Goal: Task Accomplishment & Management: Use online tool/utility

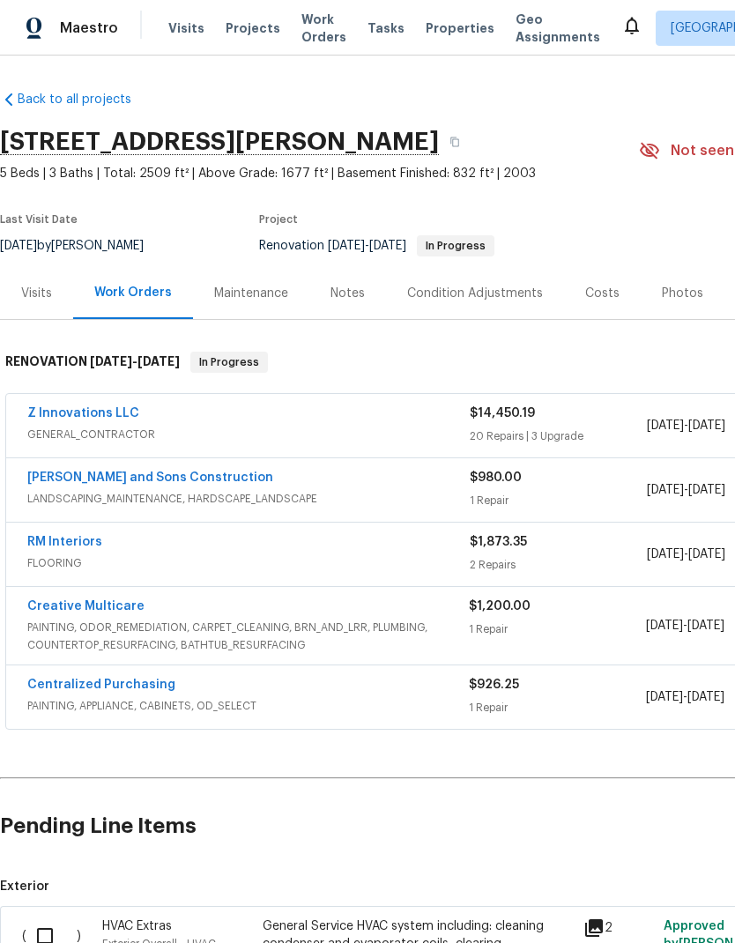
click at [111, 408] on link "Z Innovations LLC" at bounding box center [83, 413] width 112 height 12
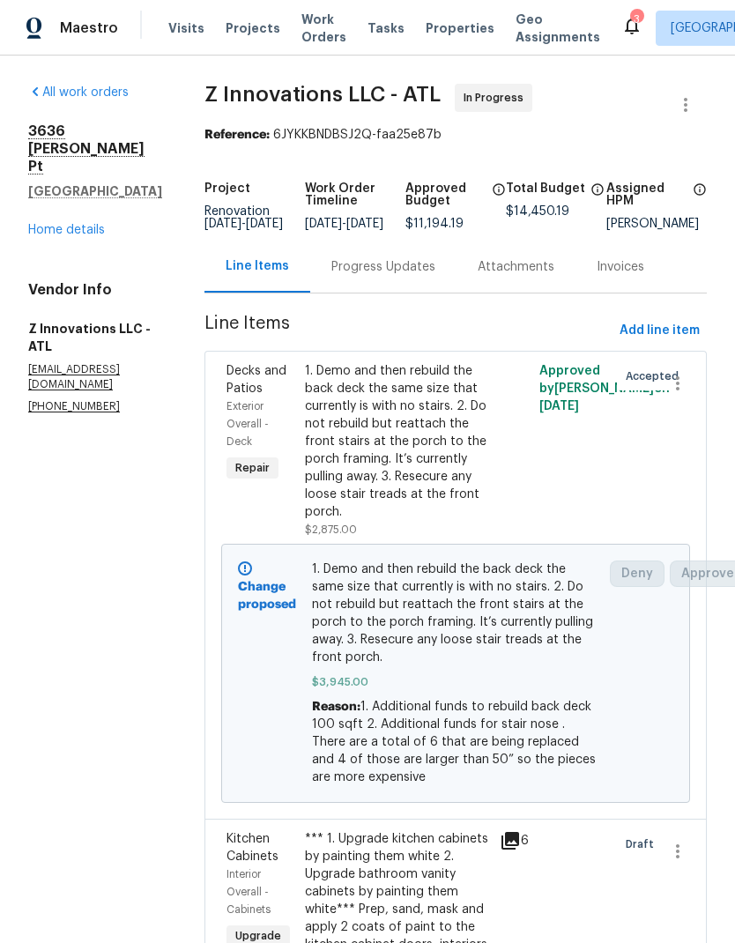
click at [387, 276] on div "Progress Updates" at bounding box center [383, 267] width 104 height 18
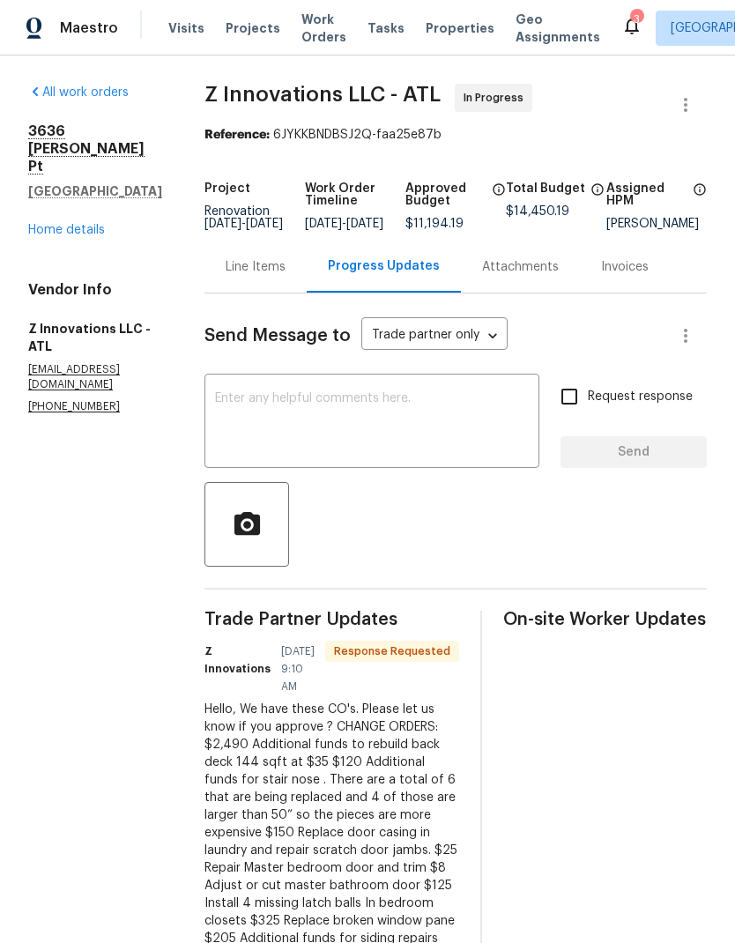
click at [269, 258] on div "Line Items" at bounding box center [256, 267] width 60 height 18
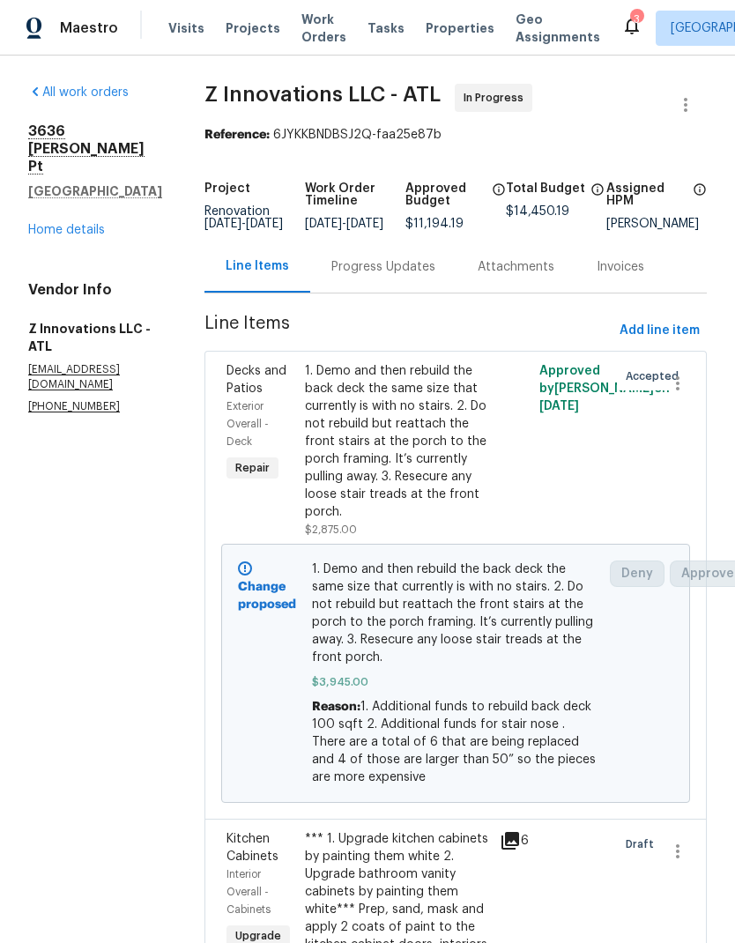
click at [98, 224] on link "Home details" at bounding box center [66, 230] width 77 height 12
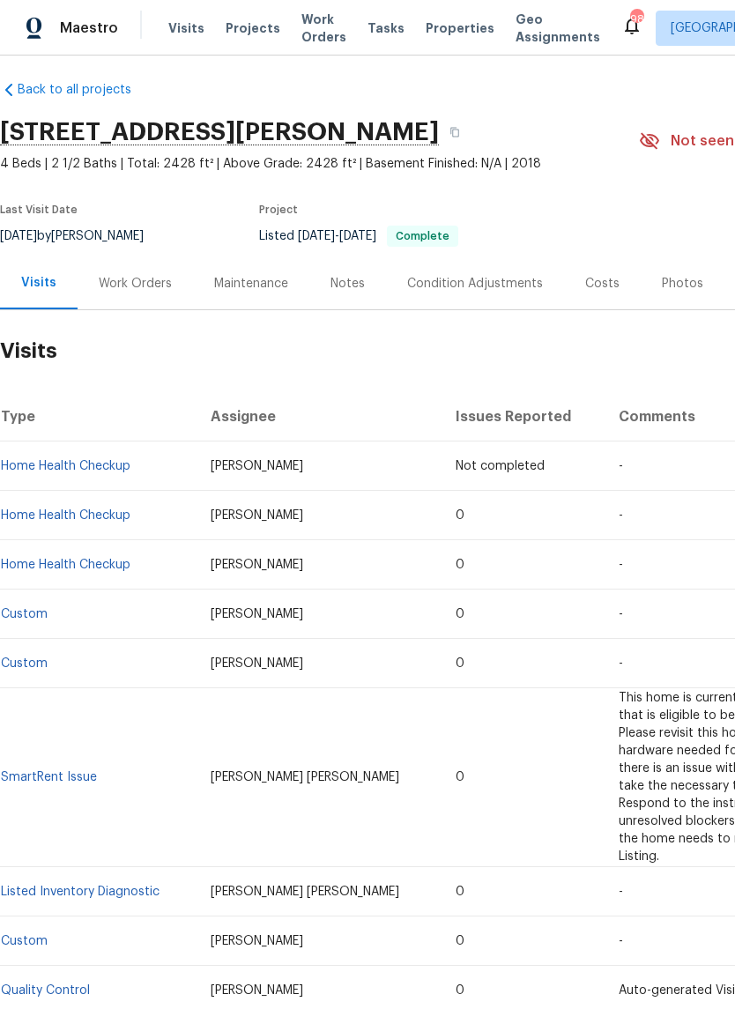
scroll to position [11, 0]
click at [145, 279] on div "Work Orders" at bounding box center [135, 283] width 73 height 18
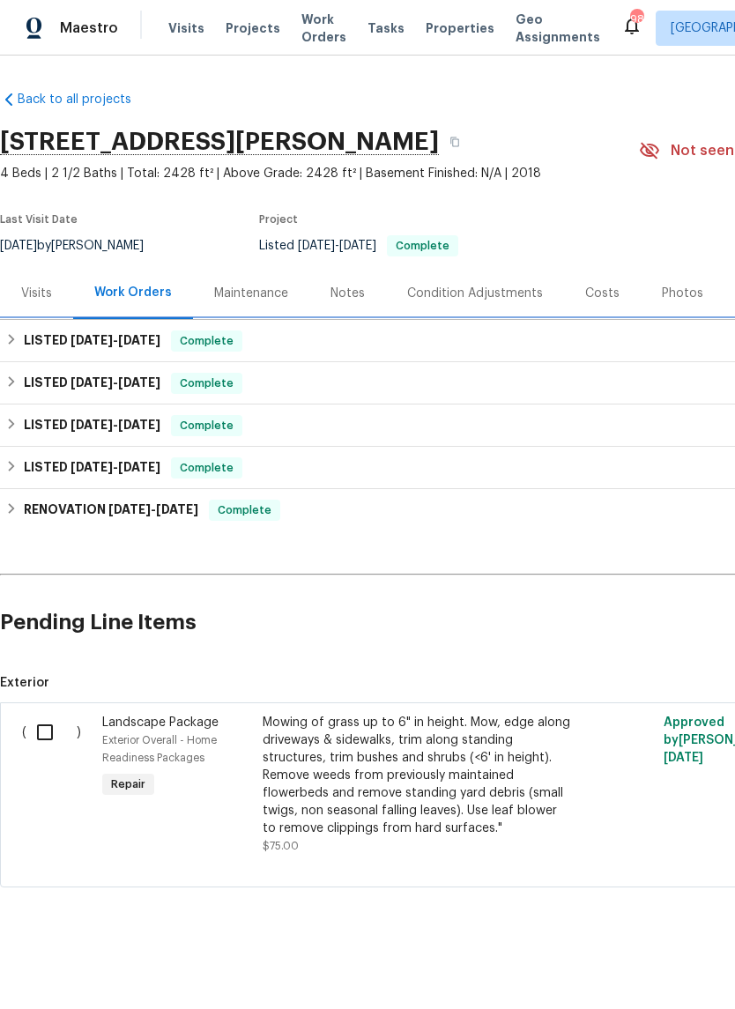
click at [18, 337] on icon at bounding box center [11, 339] width 12 height 12
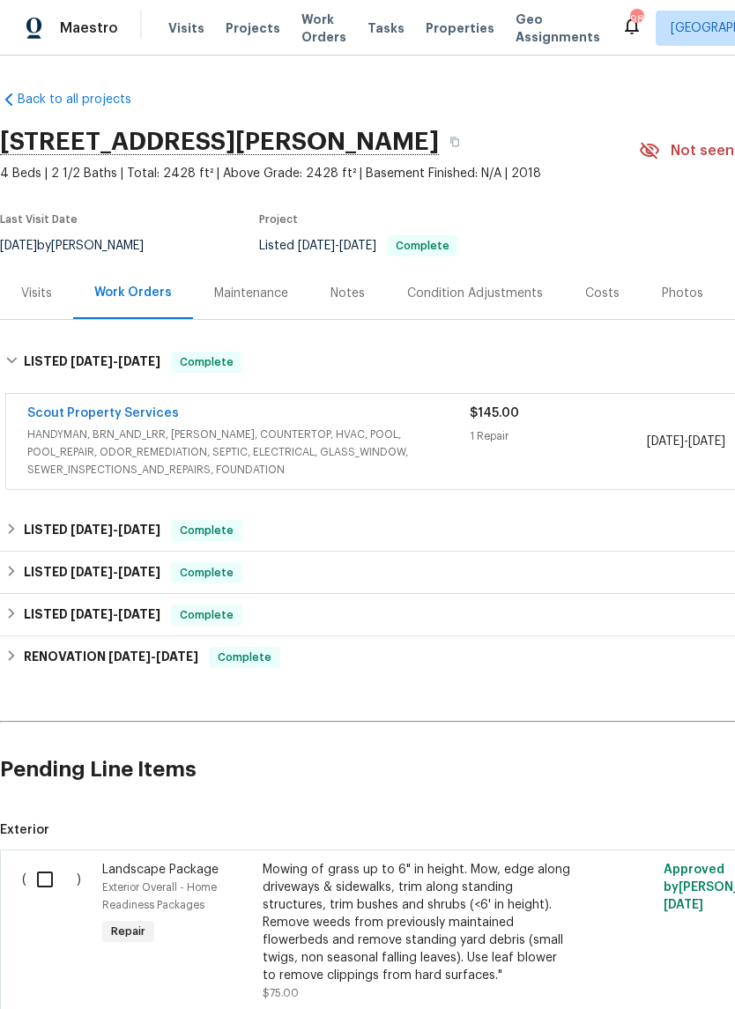
click at [146, 418] on link "Scout Property Services" at bounding box center [103, 413] width 152 height 12
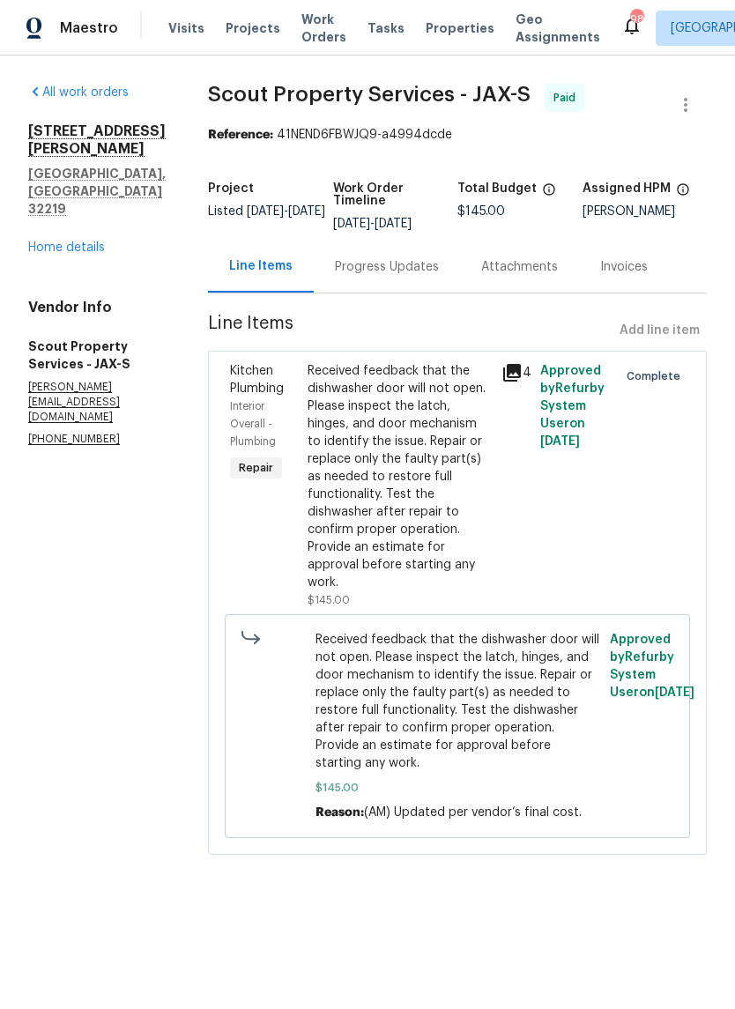
click at [503, 367] on icon at bounding box center [512, 373] width 18 height 18
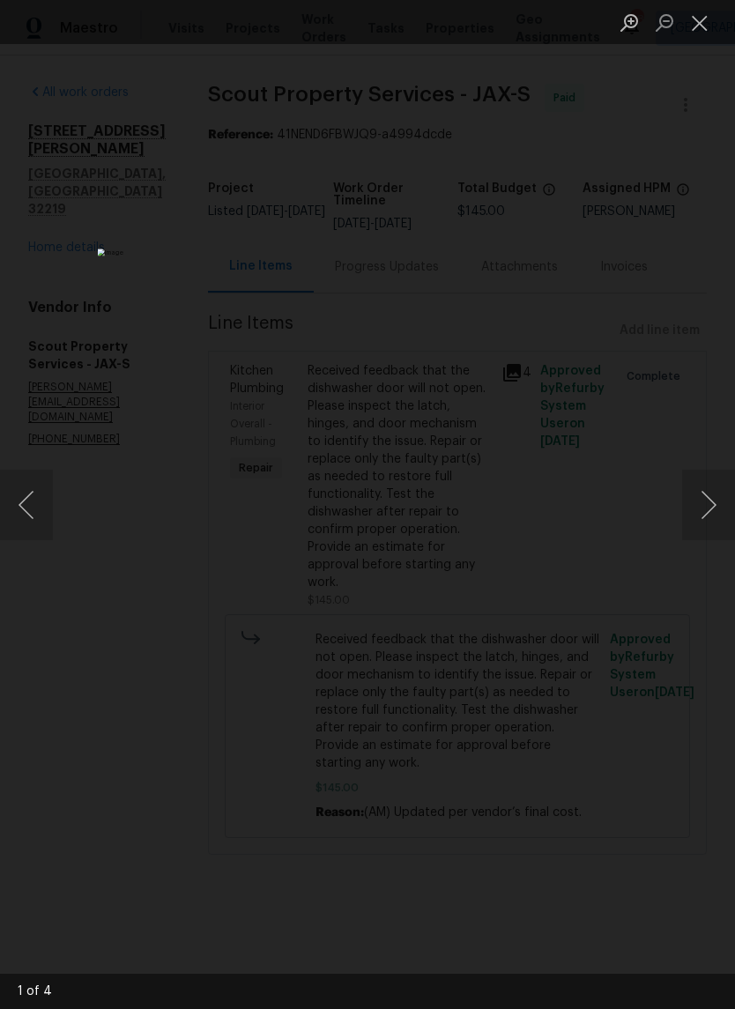
click at [717, 508] on button "Next image" at bounding box center [708, 505] width 53 height 70
click at [715, 501] on button "Next image" at bounding box center [708, 505] width 53 height 70
click at [711, 512] on button "Next image" at bounding box center [708, 505] width 53 height 70
click at [716, 505] on button "Next image" at bounding box center [708, 505] width 53 height 70
click at [714, 502] on button "Next image" at bounding box center [708, 505] width 53 height 70
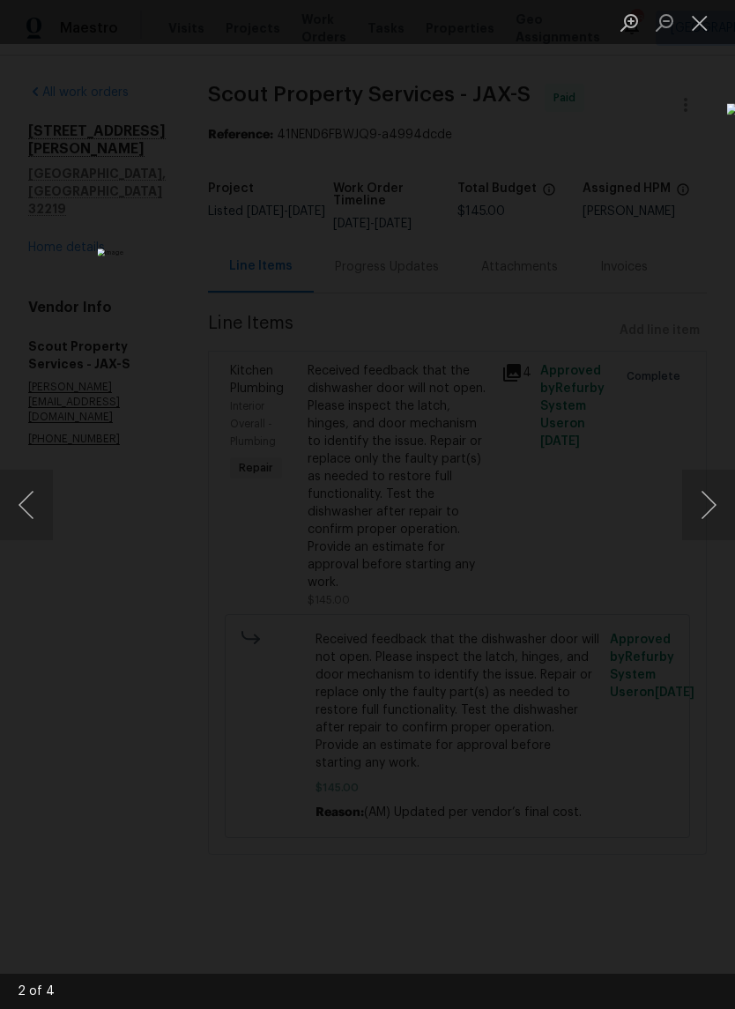
click at [714, 501] on button "Next image" at bounding box center [708, 505] width 53 height 70
click at [714, 515] on button "Next image" at bounding box center [708, 505] width 53 height 70
click at [711, 508] on button "Next image" at bounding box center [708, 505] width 53 height 70
click at [702, 30] on button "Close lightbox" at bounding box center [699, 22] width 35 height 31
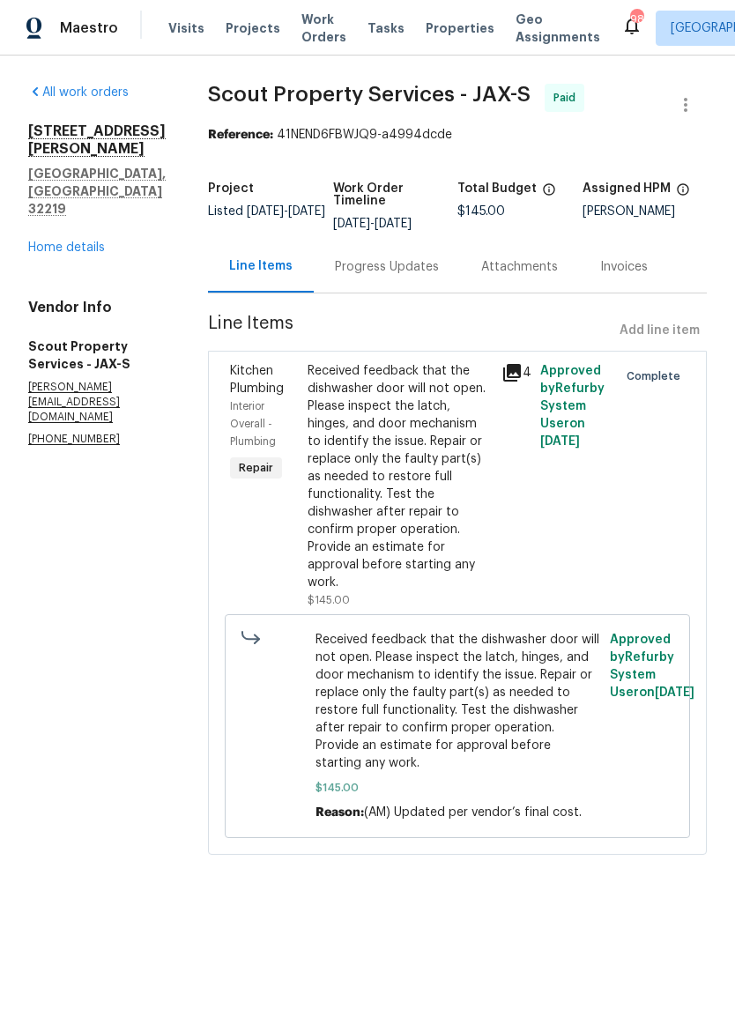
click at [62, 254] on link "Home details" at bounding box center [66, 247] width 77 height 12
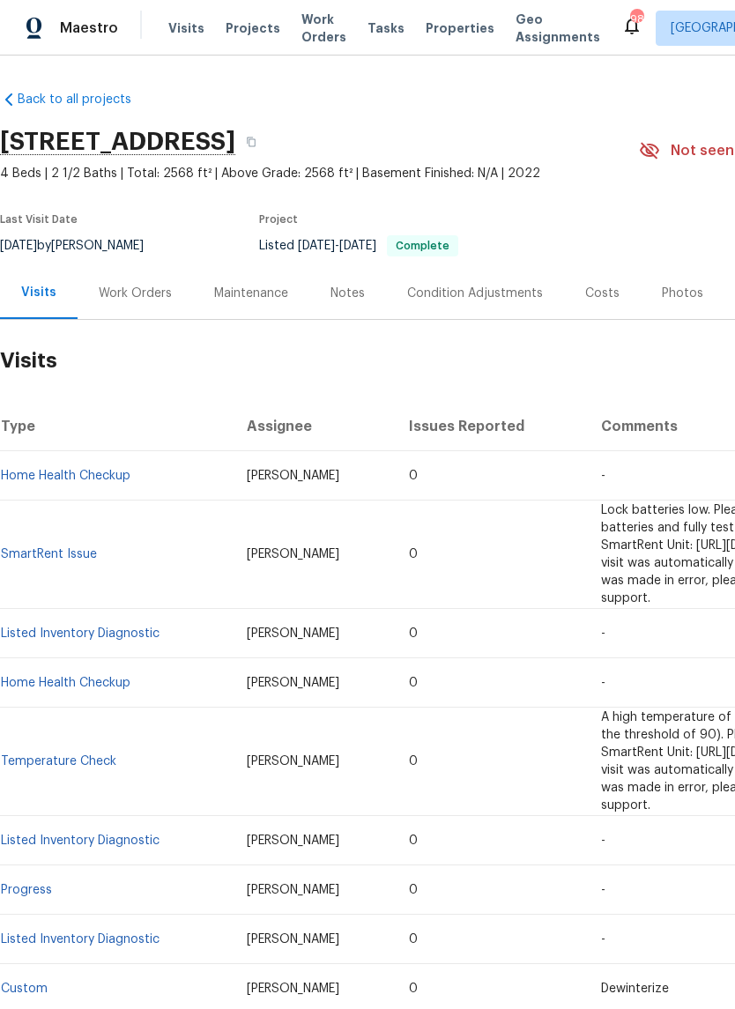
click at [157, 294] on div "Work Orders" at bounding box center [135, 294] width 73 height 18
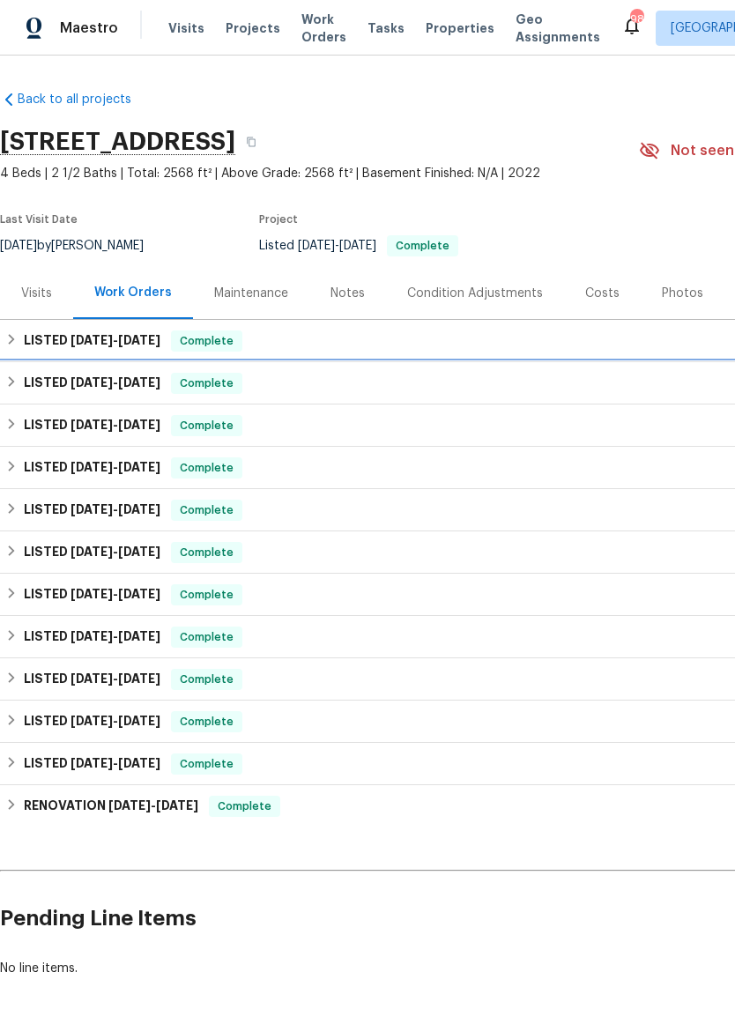
click at [25, 380] on h6 "LISTED 8/13/25 - 8/15/25" at bounding box center [92, 383] width 137 height 21
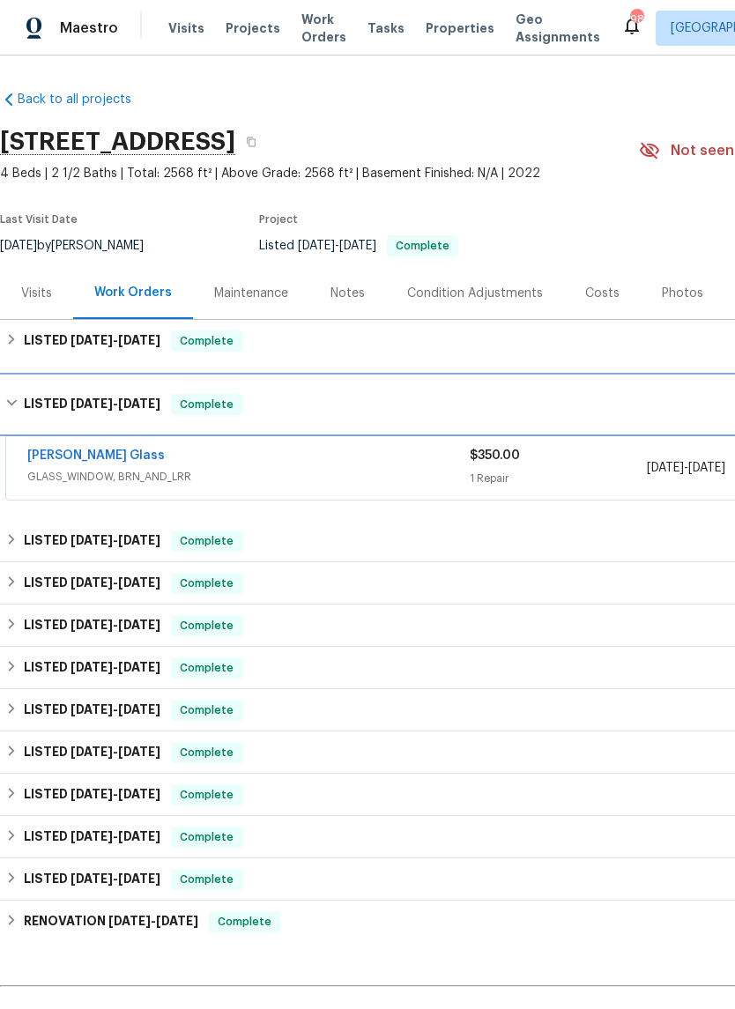
click at [25, 410] on h6 "LISTED 8/13/25 - 8/15/25" at bounding box center [92, 404] width 137 height 21
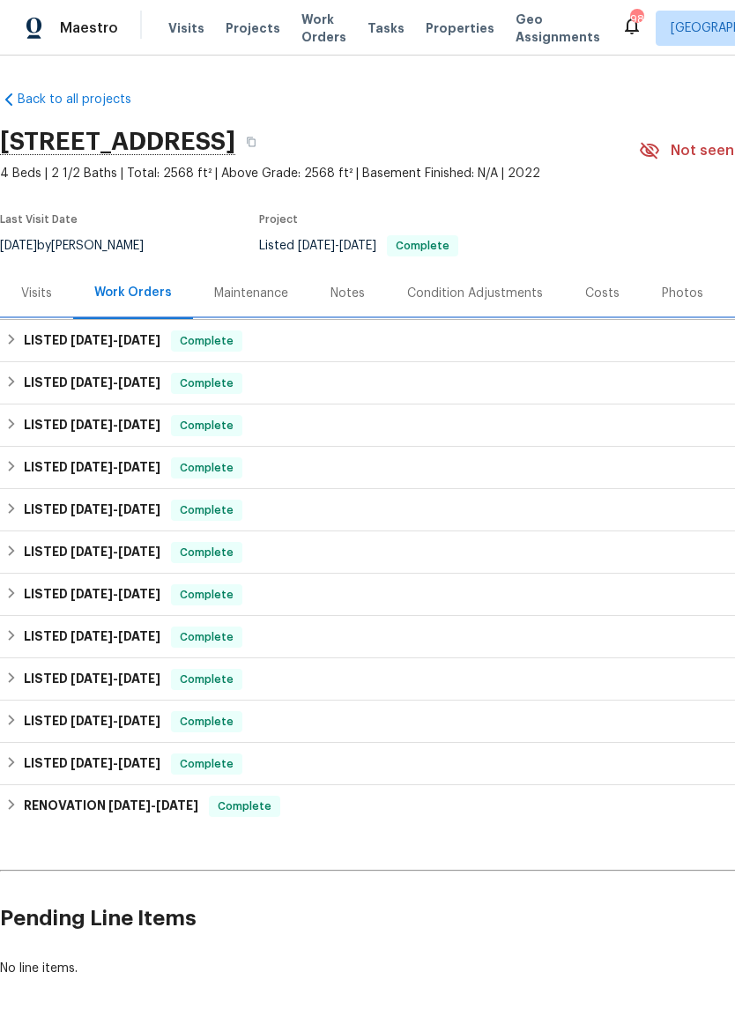
click at [22, 344] on div "LISTED 8/13/25 - 8/15/25 Complete" at bounding box center [497, 340] width 985 height 21
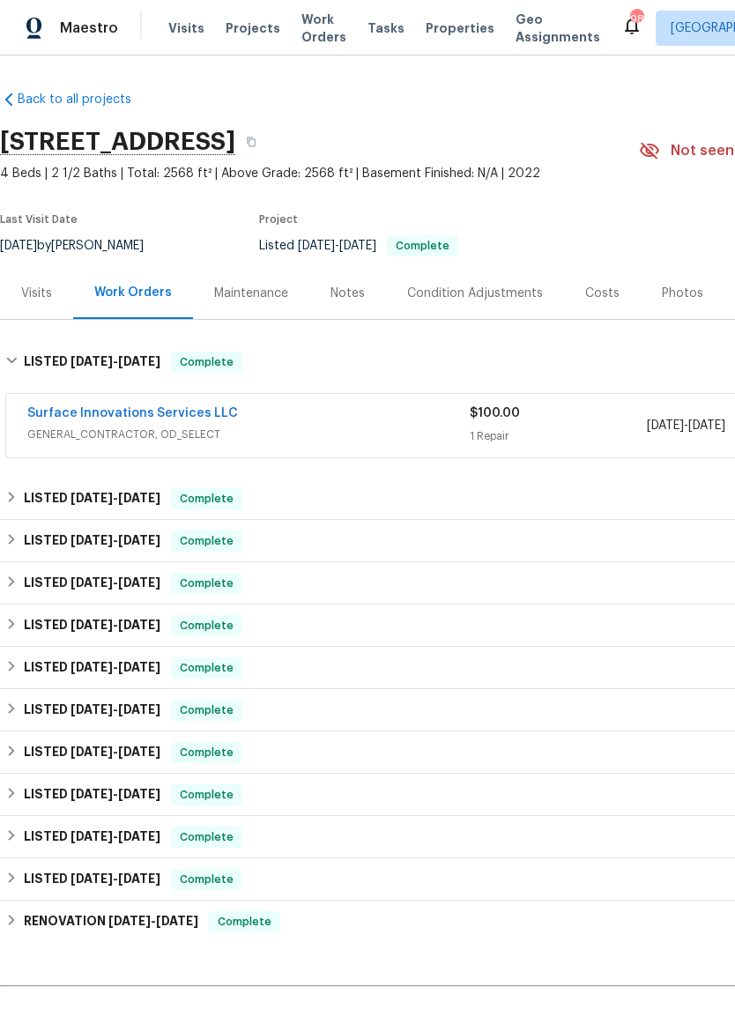
click at [174, 417] on link "Surface Innovations Services LLC" at bounding box center [132, 413] width 211 height 12
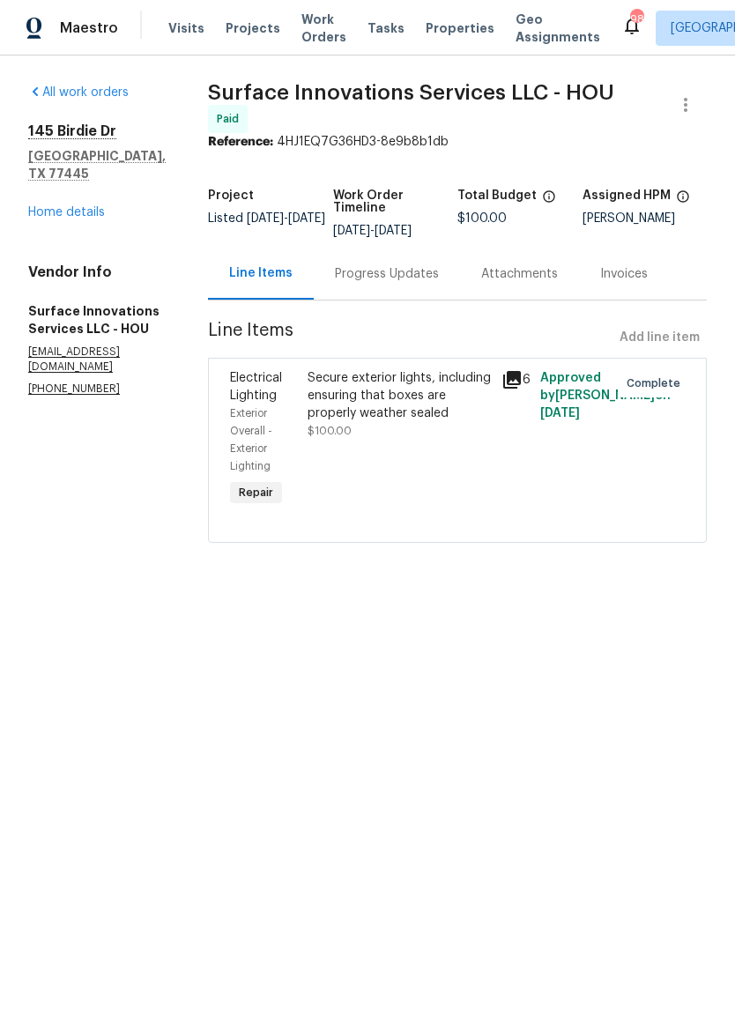
click at [88, 206] on link "Home details" at bounding box center [66, 212] width 77 height 12
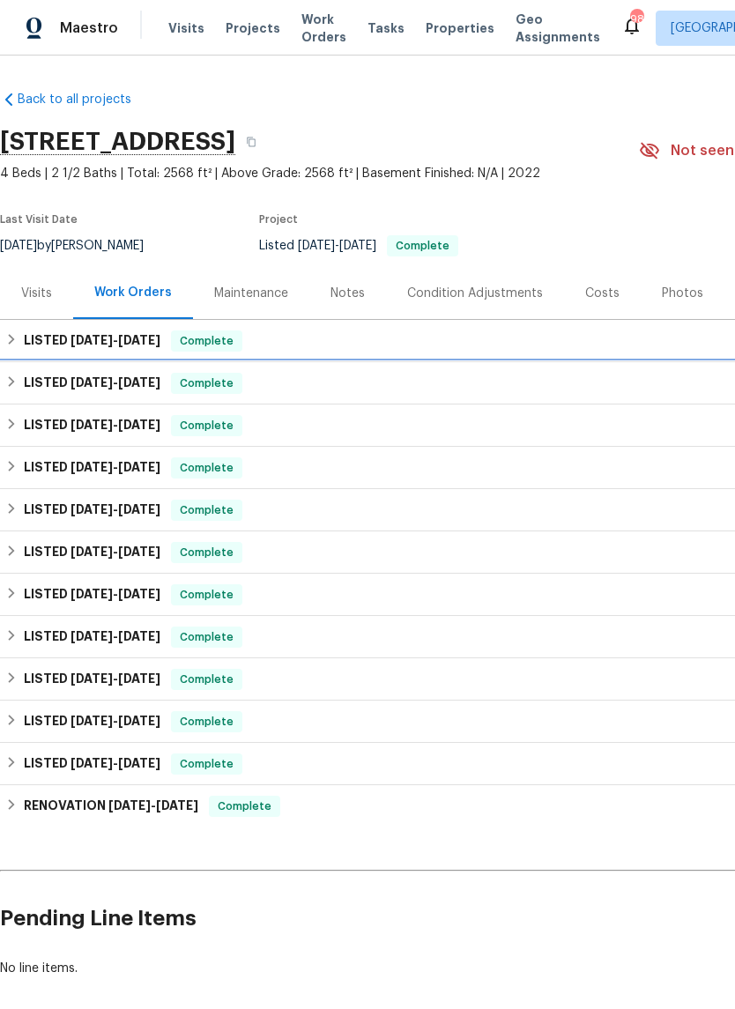
click at [24, 377] on h6 "LISTED 8/13/25 - 8/15/25" at bounding box center [92, 383] width 137 height 21
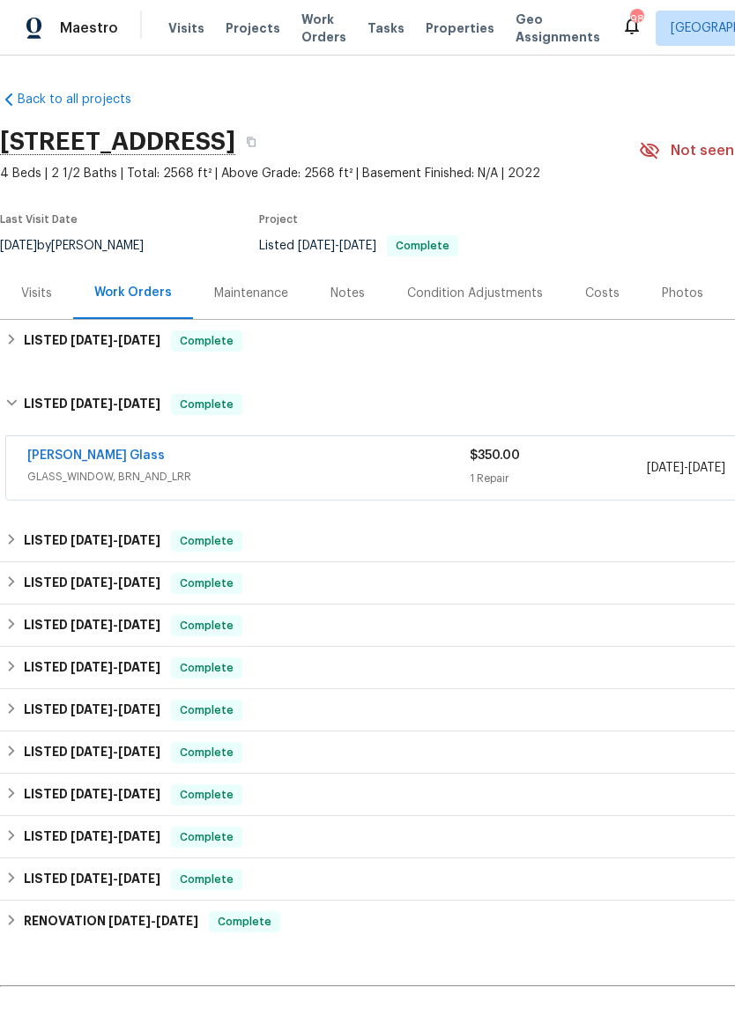
click at [135, 475] on span "GLASS_WINDOW, BRN_AND_LRR" at bounding box center [248, 477] width 442 height 18
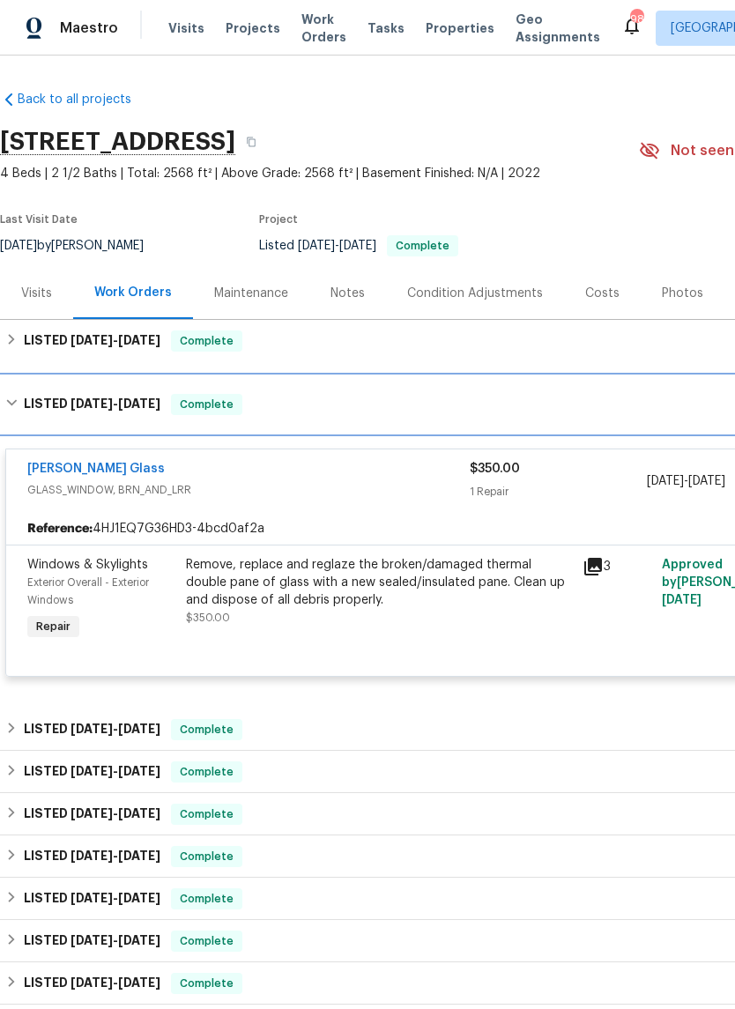
click at [19, 398] on div "LISTED 8/13/25 - 8/15/25 Complete" at bounding box center [497, 404] width 985 height 21
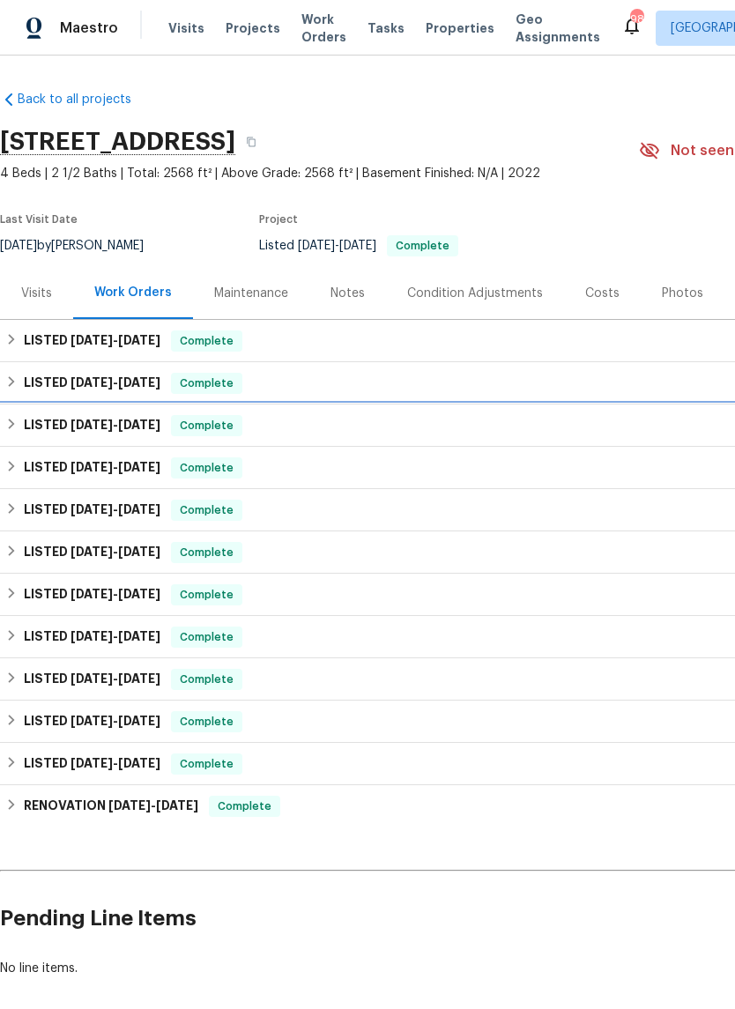
click at [26, 420] on h6 "LISTED 7/10/25 - 7/11/25" at bounding box center [92, 425] width 137 height 21
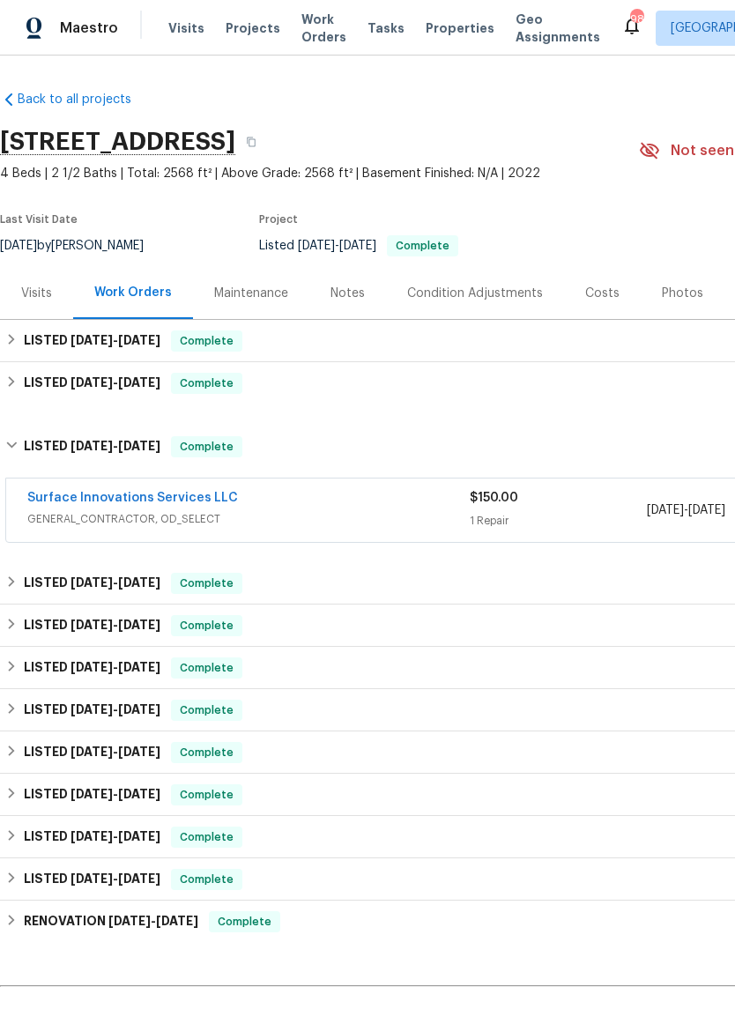
click at [195, 495] on link "Surface Innovations Services LLC" at bounding box center [132, 498] width 211 height 12
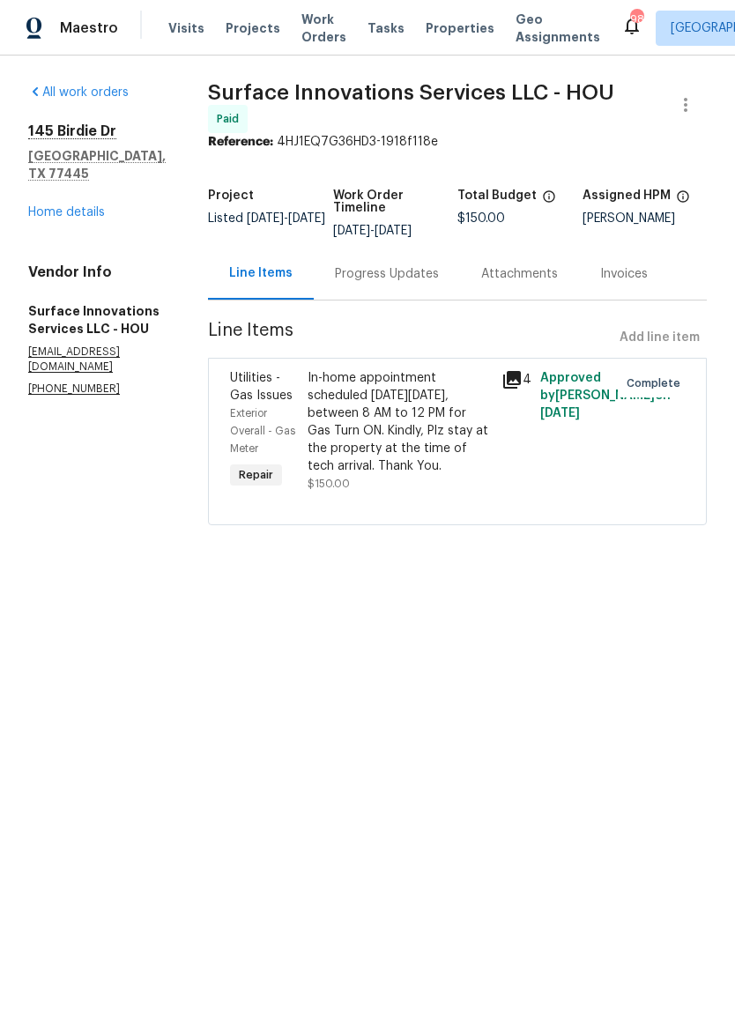
click at [92, 206] on link "Home details" at bounding box center [66, 212] width 77 height 12
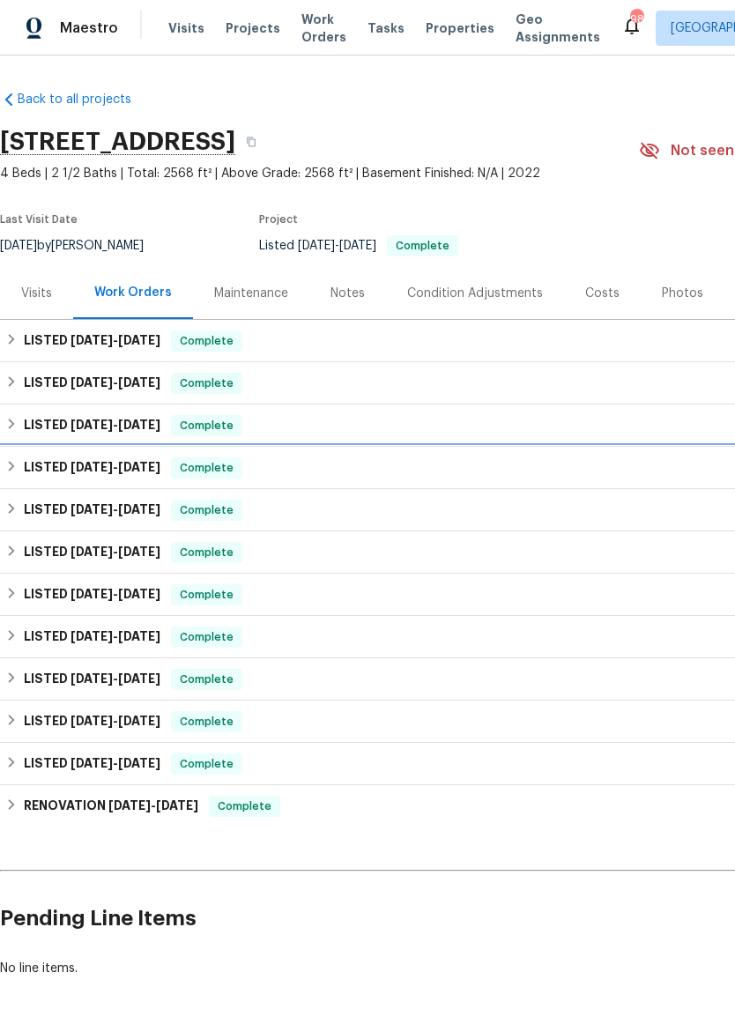
click at [11, 462] on icon at bounding box center [11, 466] width 12 height 12
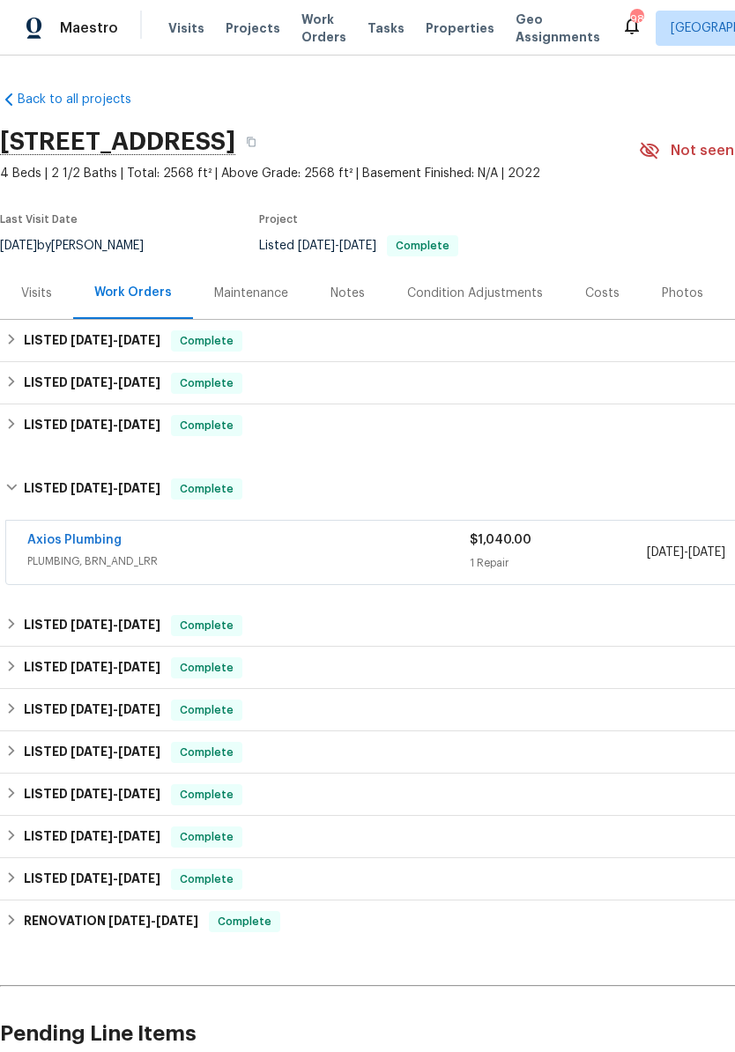
click at [106, 545] on link "Axios Plumbing" at bounding box center [74, 540] width 94 height 12
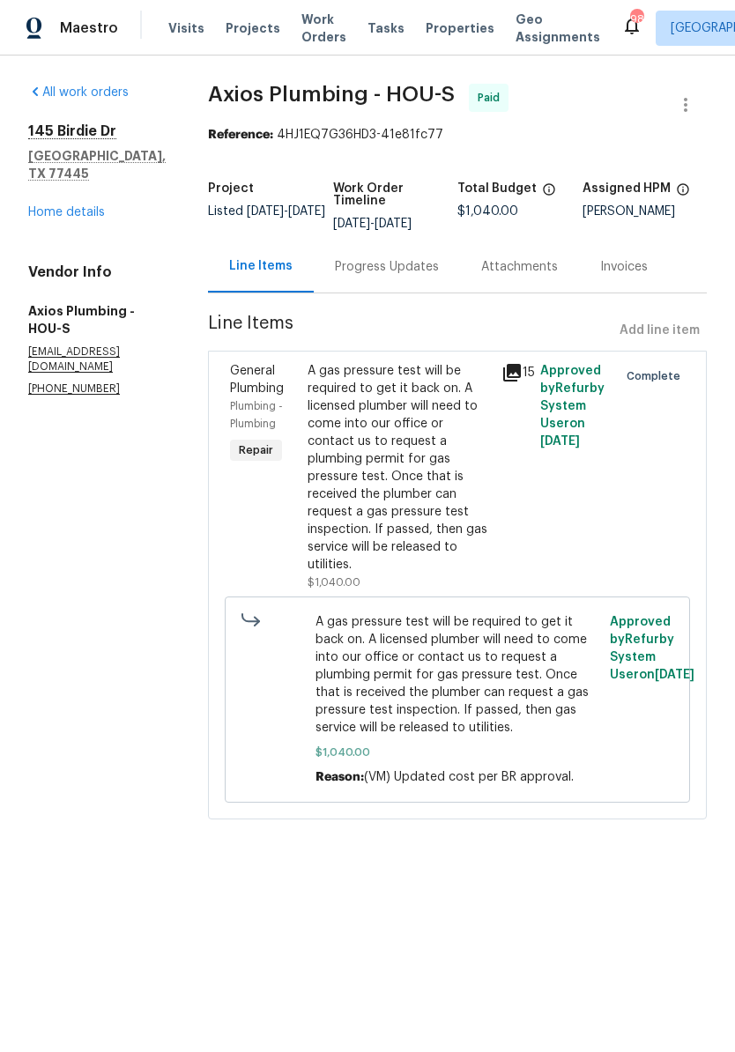
click at [89, 206] on link "Home details" at bounding box center [66, 212] width 77 height 12
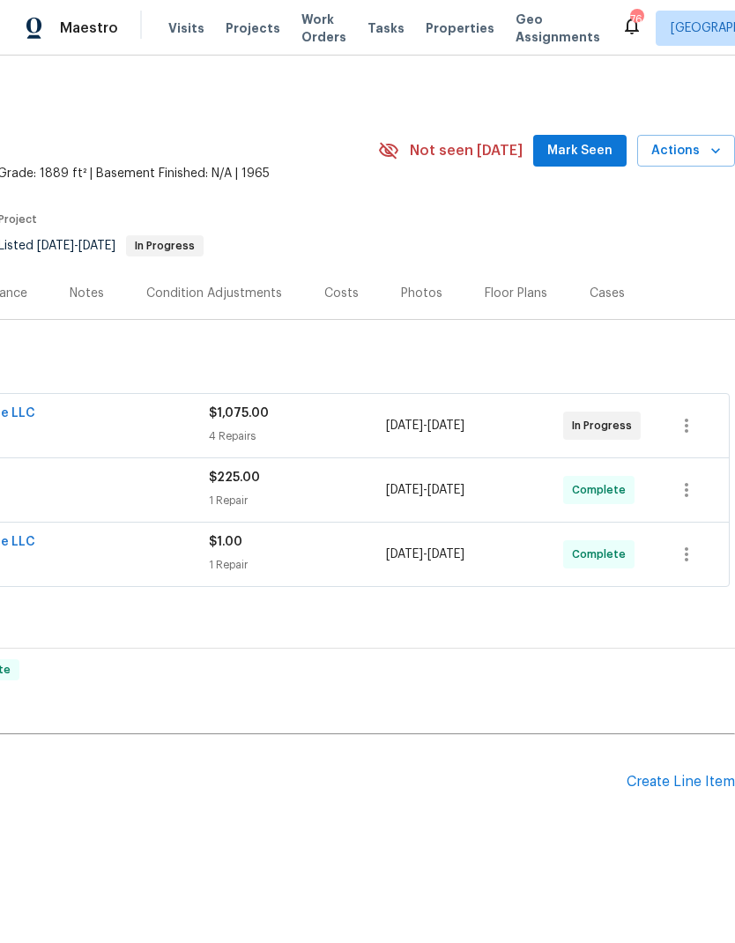
scroll to position [0, 261]
click at [692, 786] on div "Create Line Item" at bounding box center [681, 782] width 108 height 17
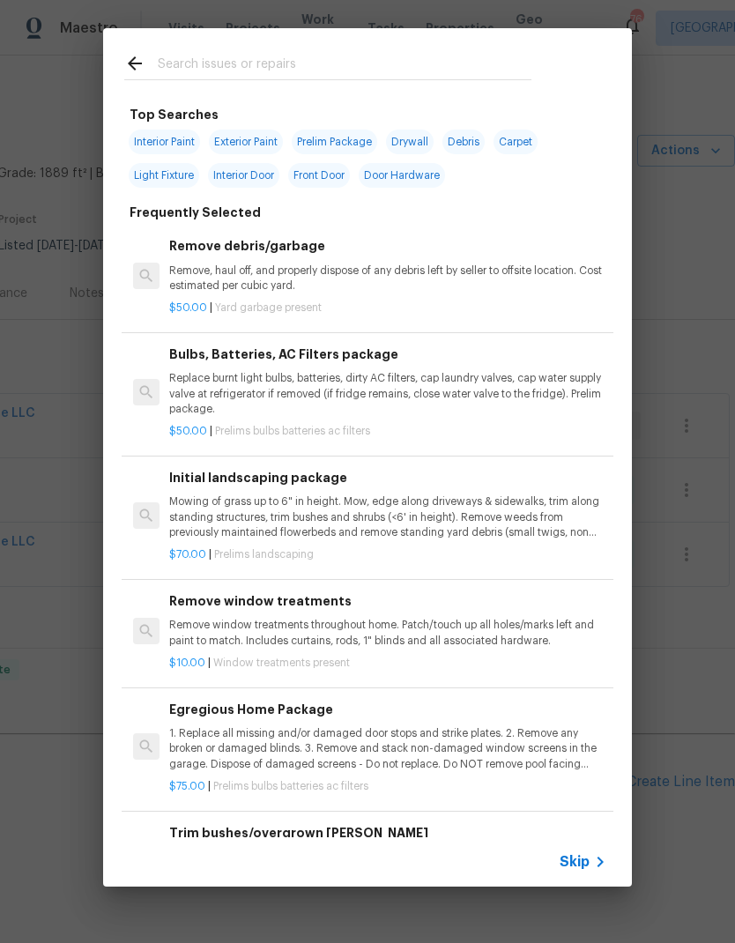
click at [259, 57] on input "text" at bounding box center [345, 66] width 374 height 26
click at [593, 865] on icon at bounding box center [600, 861] width 21 height 21
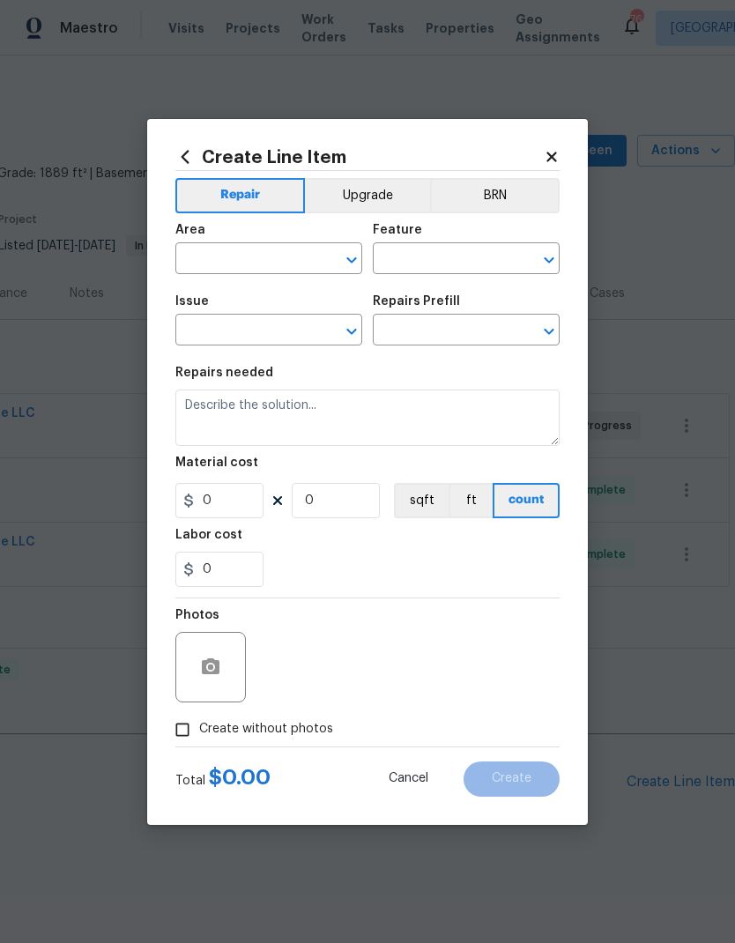
click at [289, 259] on input "text" at bounding box center [243, 260] width 137 height 27
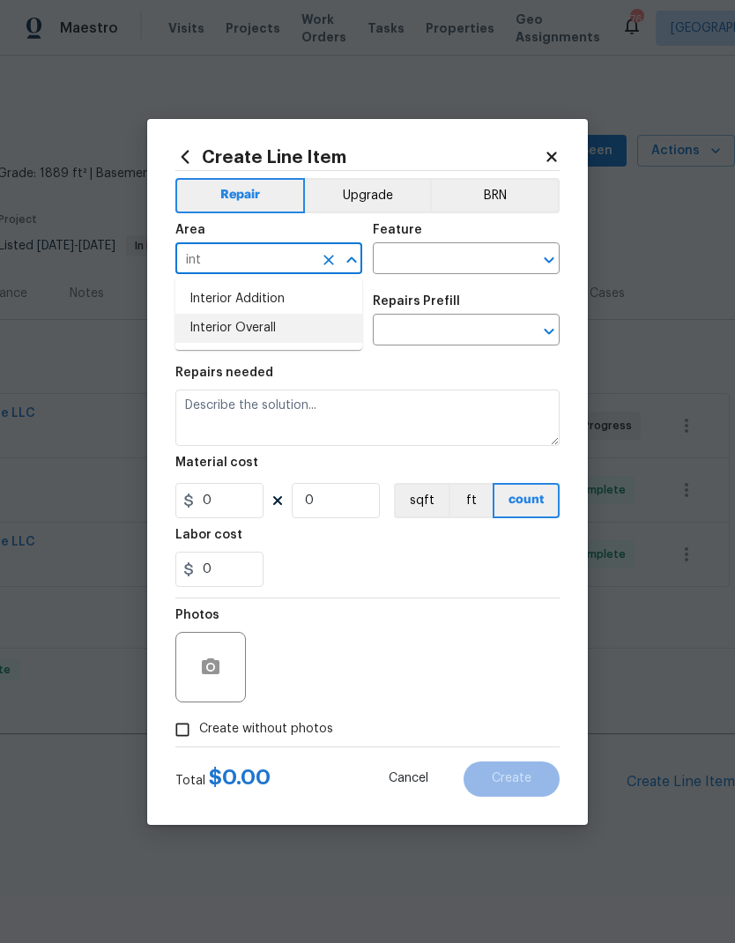
click at [261, 333] on li "Interior Overall" at bounding box center [268, 328] width 187 height 29
type input "Interior Overall"
click at [475, 258] on input "text" at bounding box center [441, 260] width 137 height 27
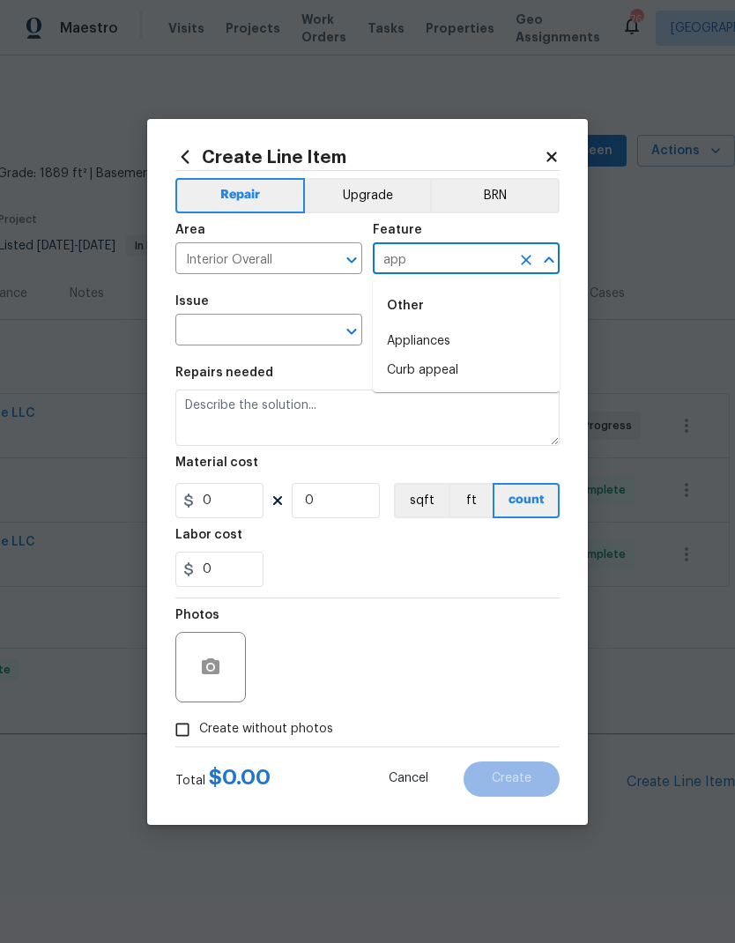
click at [449, 345] on li "Appliances" at bounding box center [466, 341] width 187 height 29
type input "Appliances"
click at [284, 334] on input "text" at bounding box center [243, 331] width 137 height 27
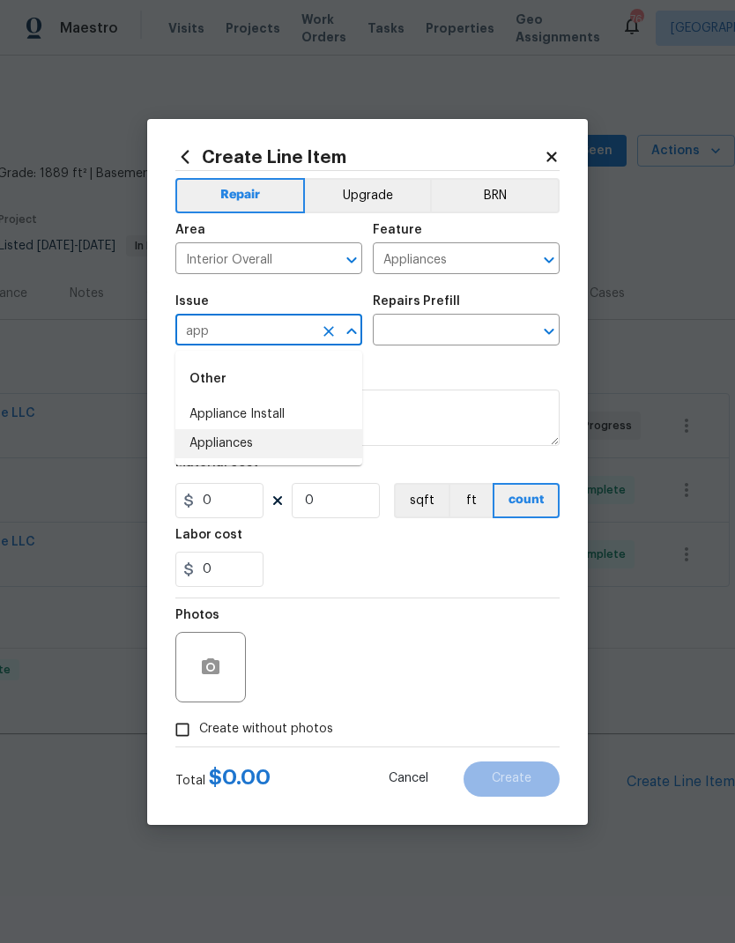
click at [250, 446] on li "Appliances" at bounding box center [268, 443] width 187 height 29
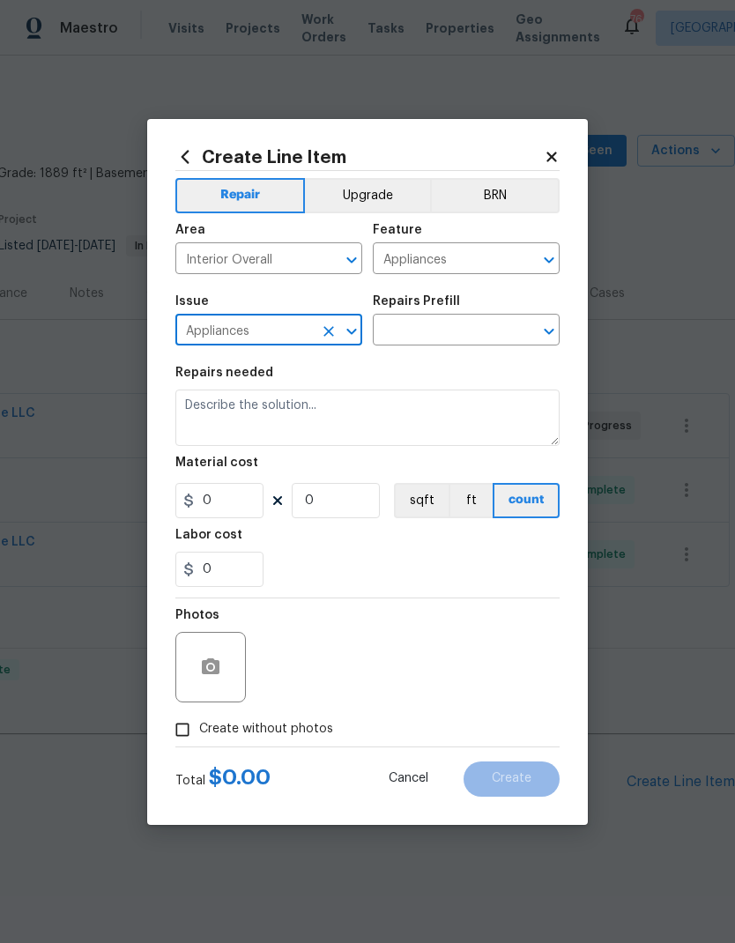
click at [451, 332] on input "text" at bounding box center [441, 331] width 137 height 27
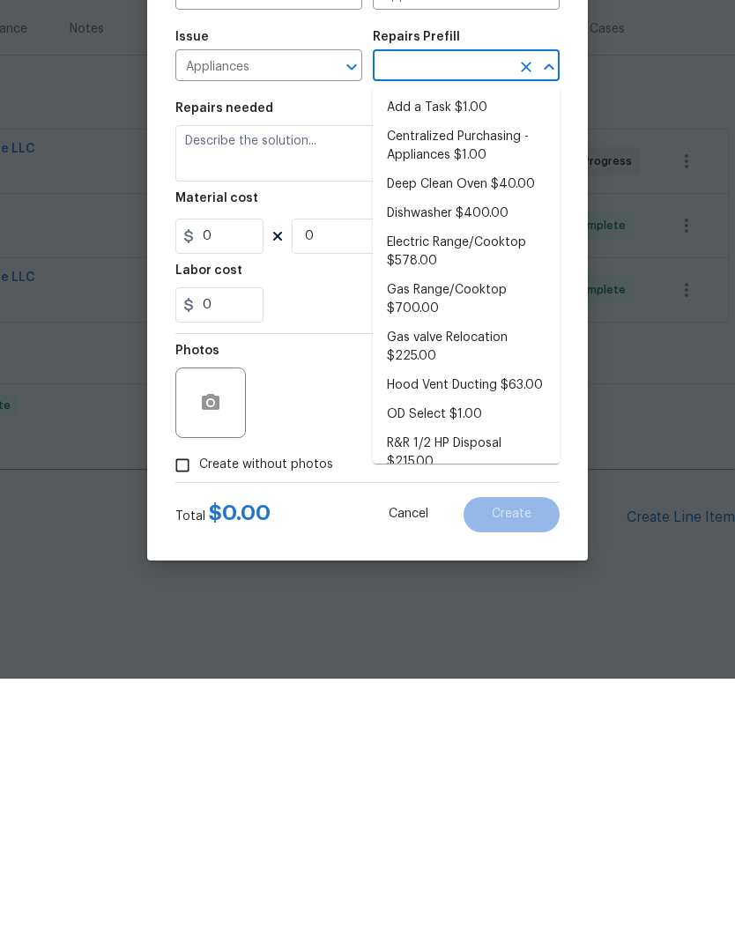
scroll to position [0, 0]
click at [358, 321] on icon "Open" at bounding box center [351, 331] width 21 height 21
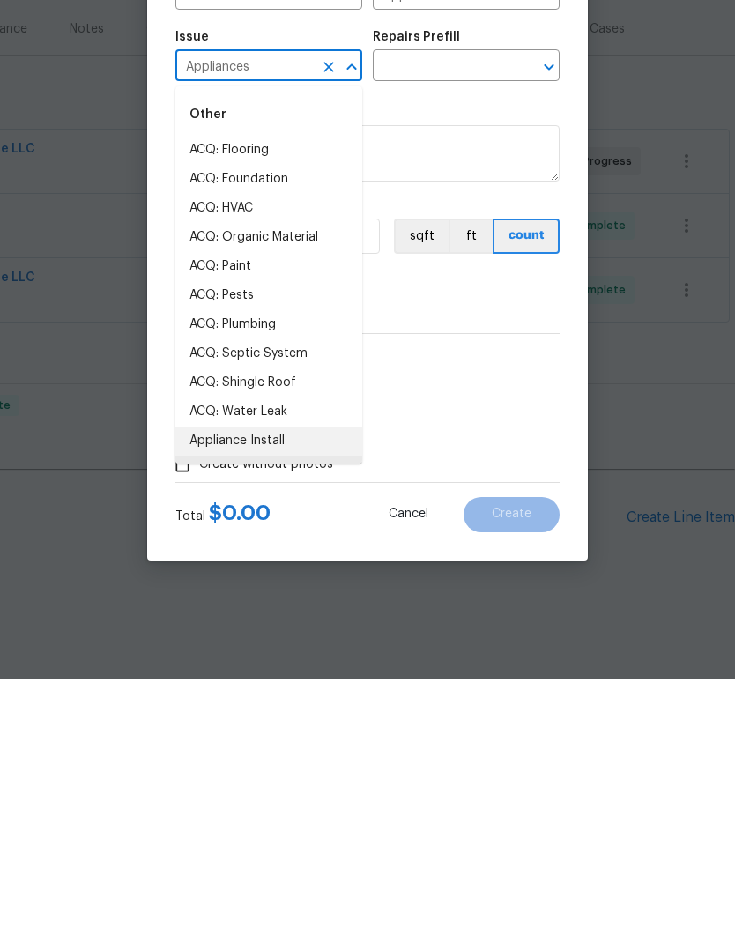
click at [290, 691] on li "Appliance Install" at bounding box center [268, 705] width 187 height 29
type input "Appliance Install"
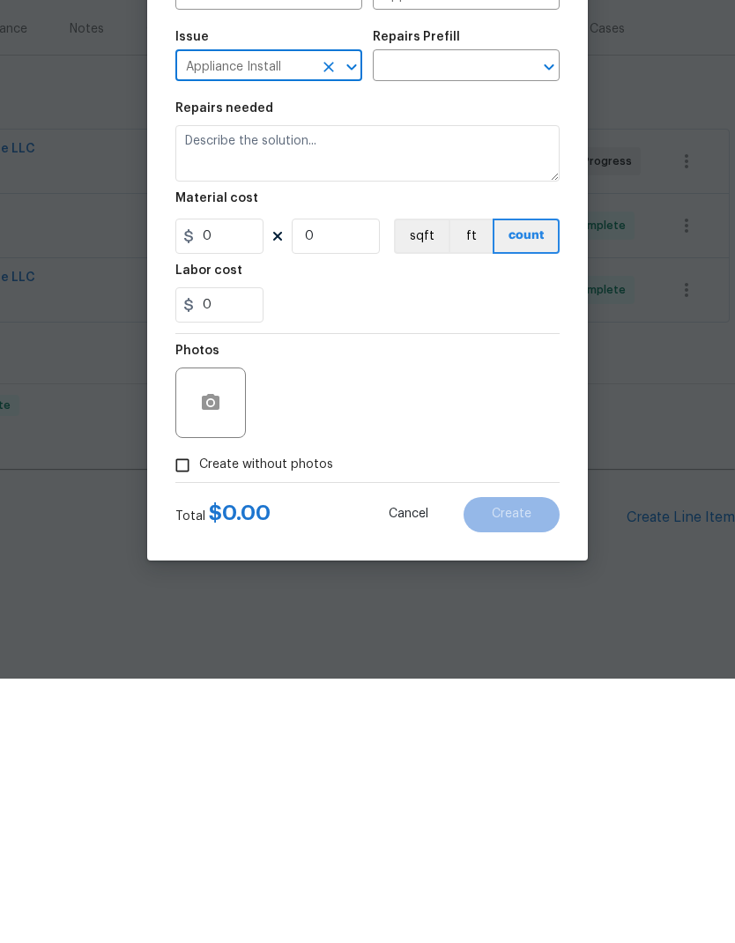
click at [492, 318] on input "text" at bounding box center [441, 331] width 137 height 27
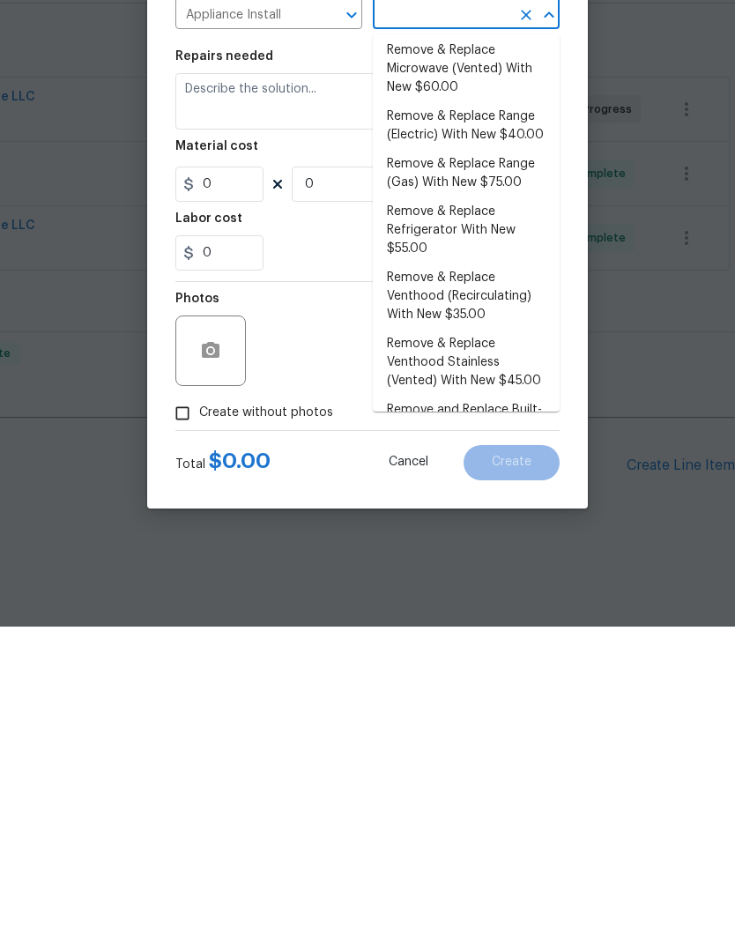
scroll to position [265, 0]
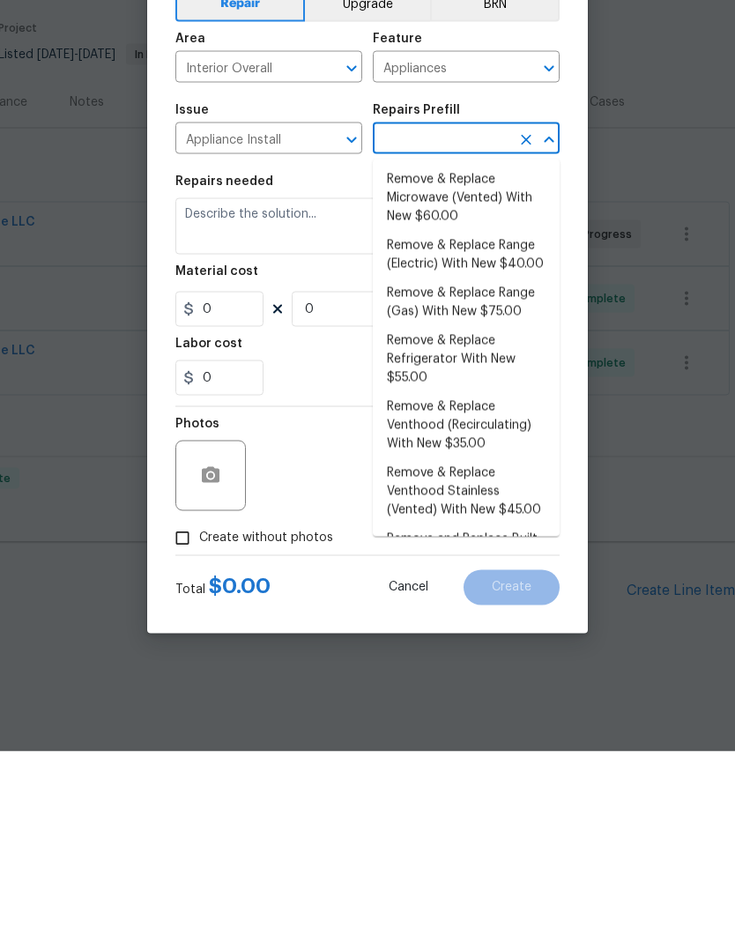
click at [333, 323] on icon "Clear" at bounding box center [329, 332] width 18 height 18
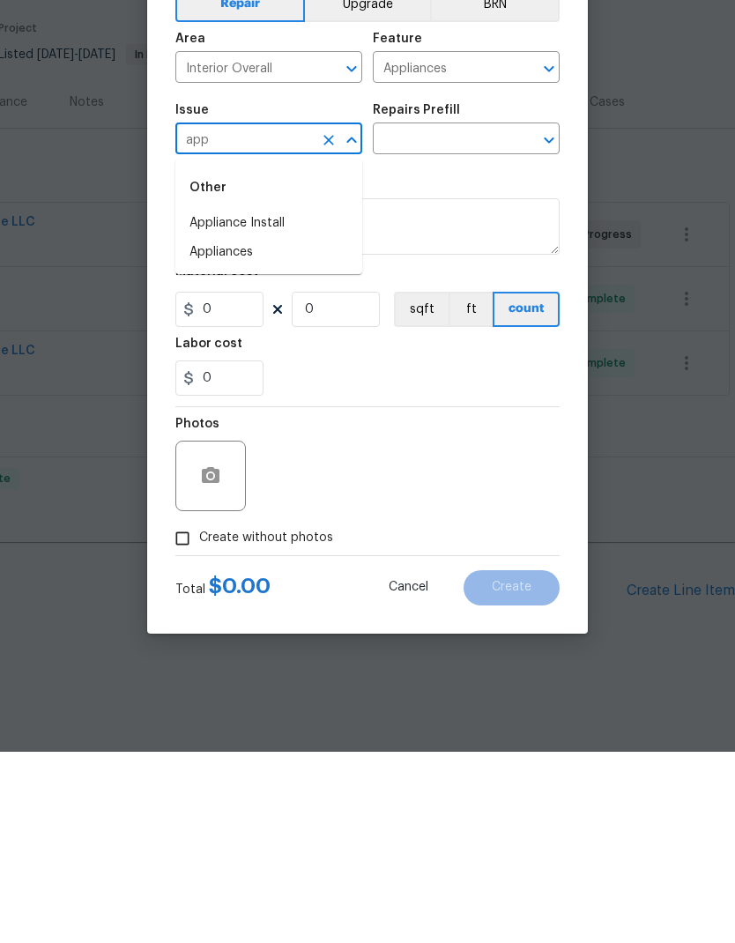
click at [257, 429] on li "Appliances" at bounding box center [268, 443] width 187 height 29
type input "Appliances"
click at [479, 318] on input "text" at bounding box center [441, 331] width 137 height 27
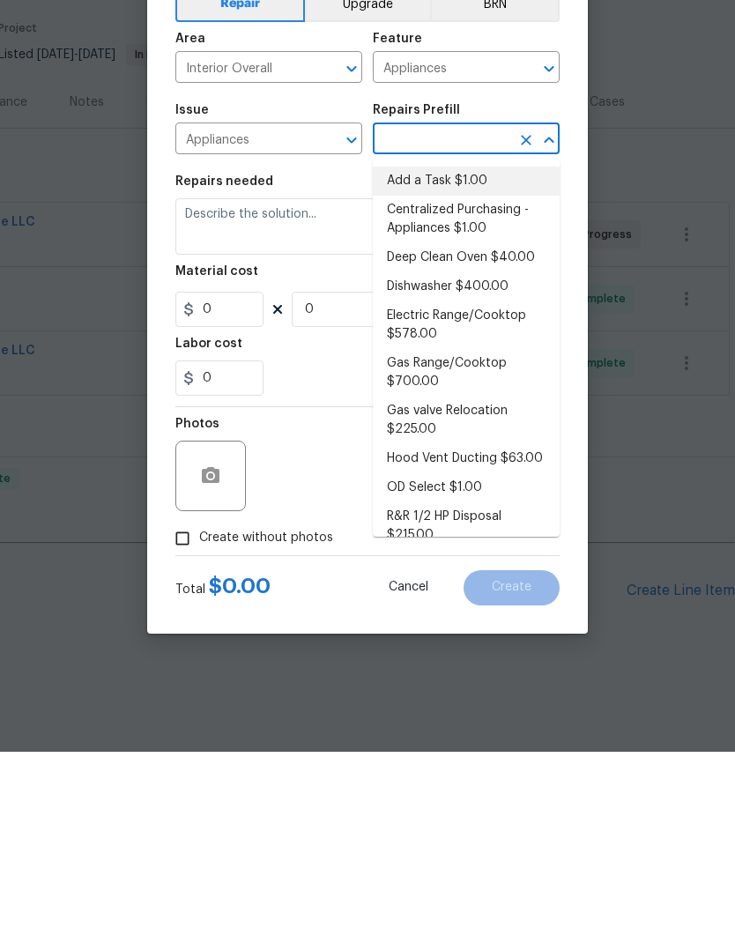
click at [475, 358] on li "Add a Task $1.00" at bounding box center [466, 372] width 187 height 29
type input "Add a Task $1.00"
type textarea "HPM to detail"
type input "1"
type input "Add a Task $1.00"
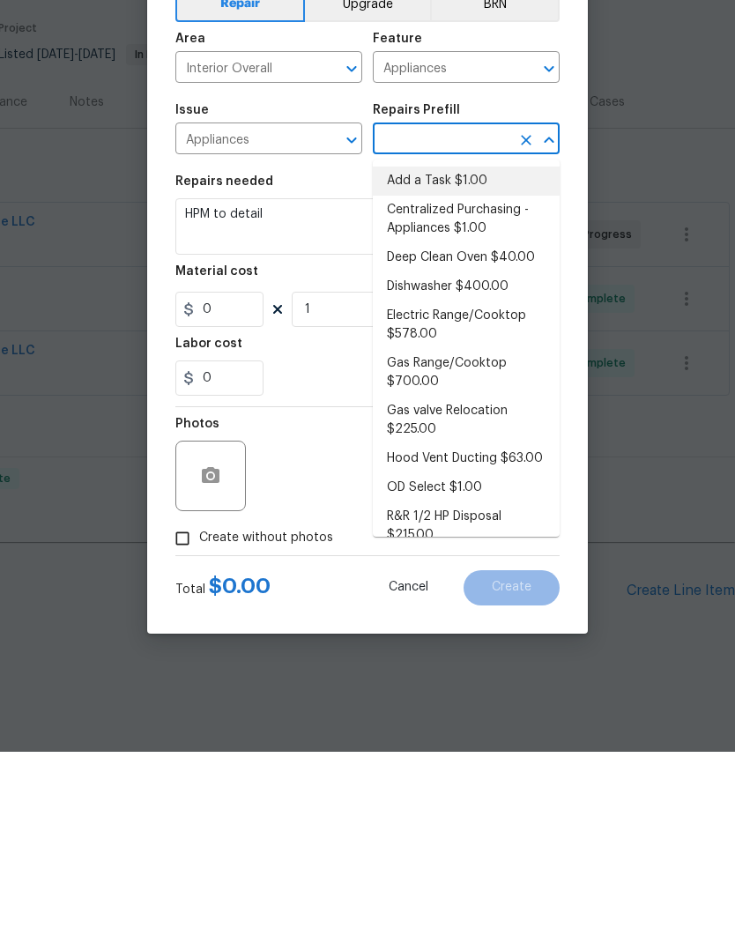
type input "1"
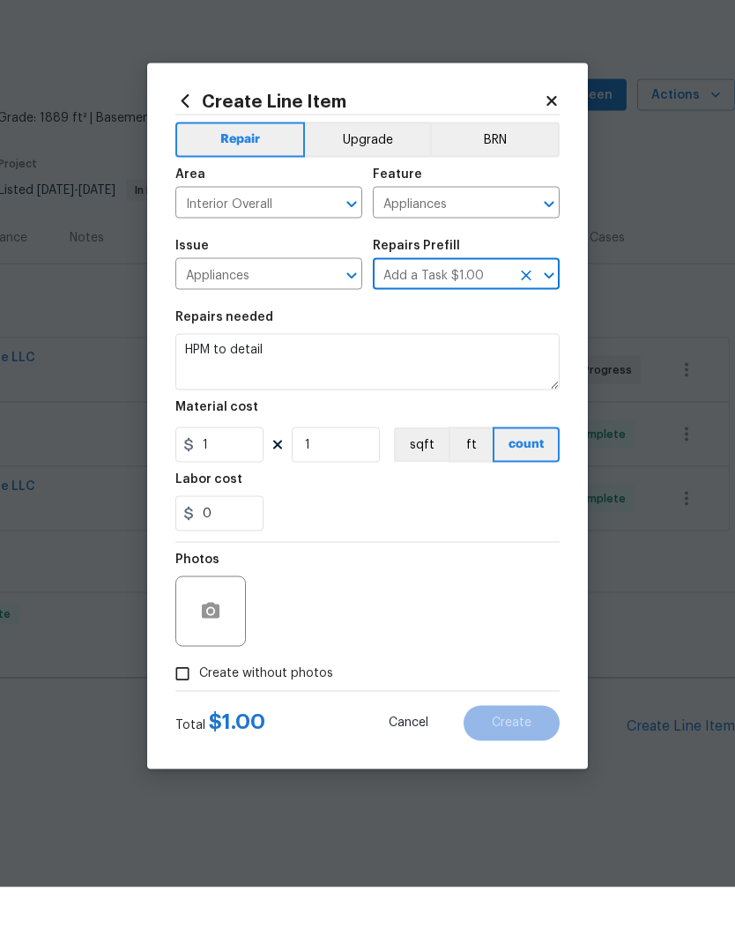
scroll to position [17, 0]
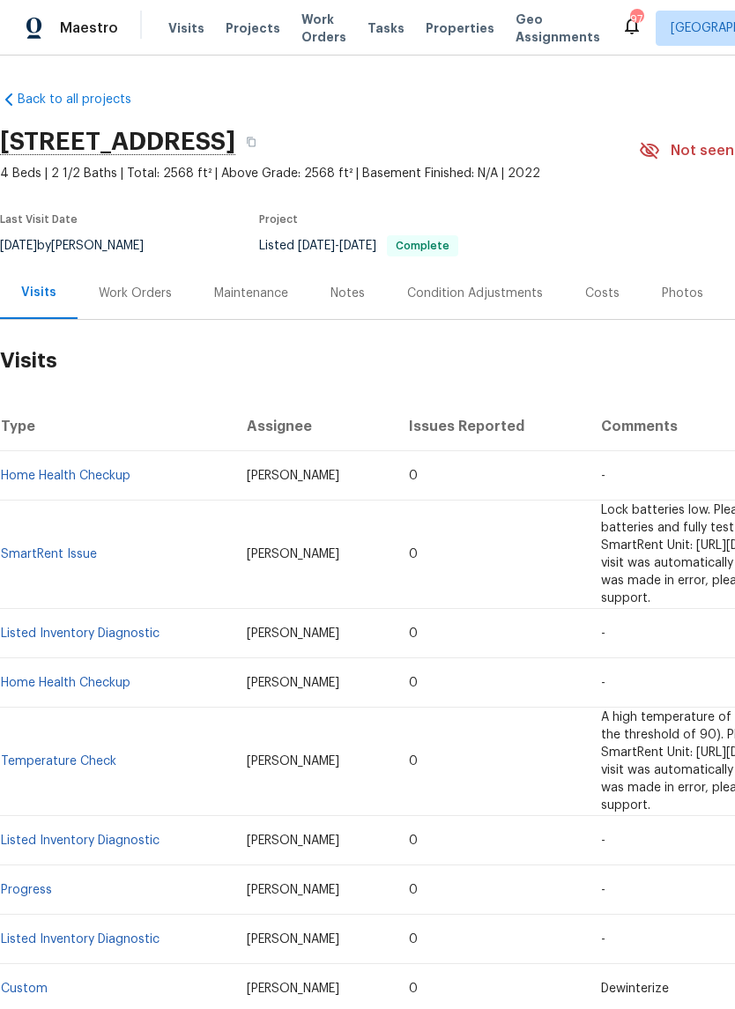
click at [153, 288] on div "Work Orders" at bounding box center [135, 294] width 73 height 18
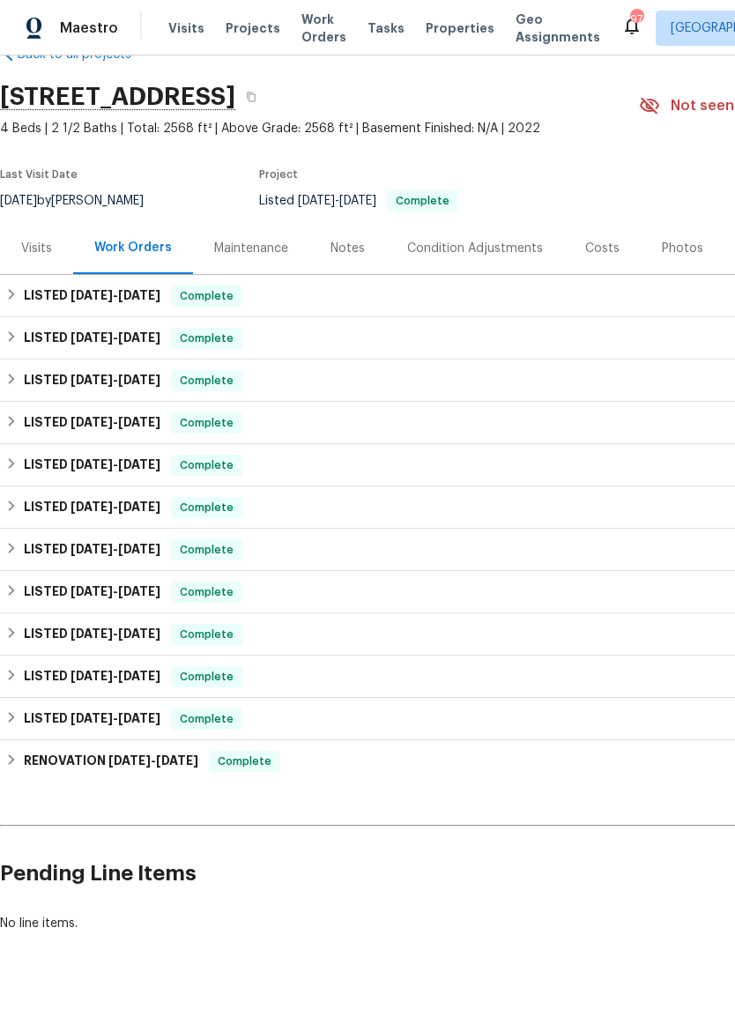
scroll to position [44, 0]
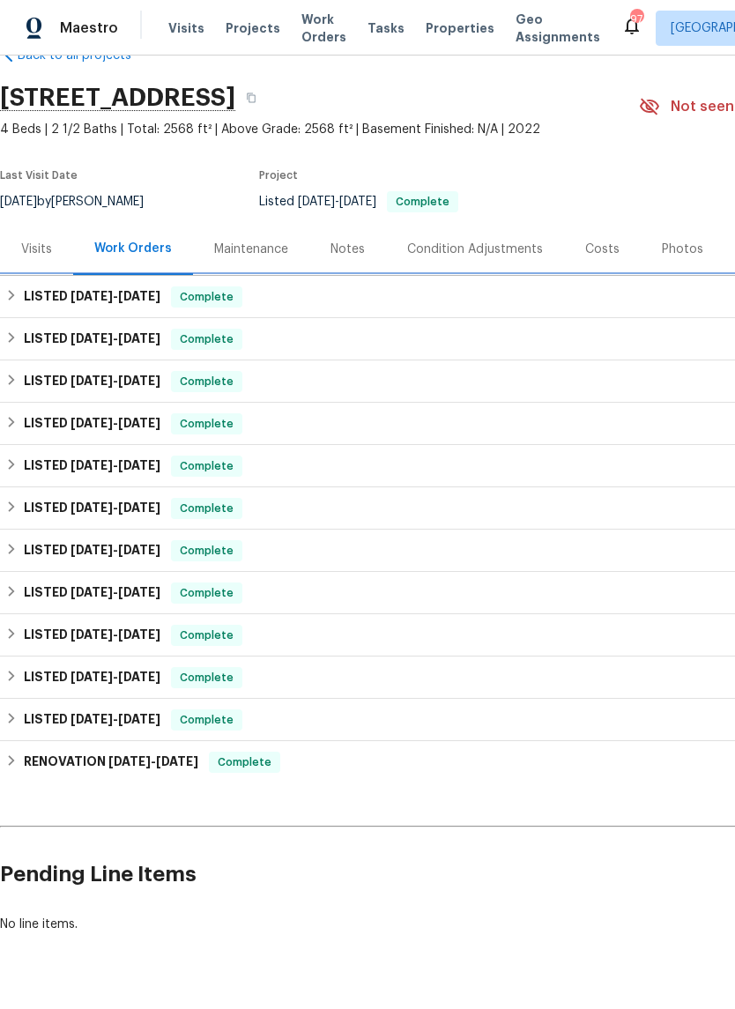
click at [27, 288] on h6 "LISTED [DATE] - [DATE]" at bounding box center [92, 296] width 137 height 21
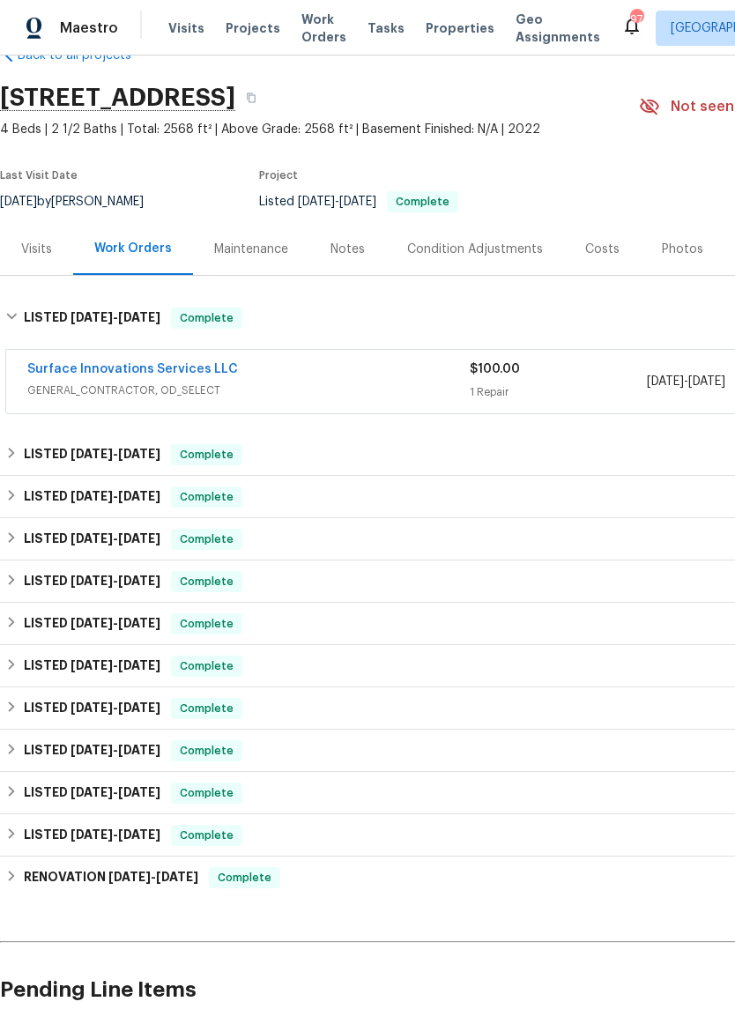
click at [202, 365] on link "Surface Innovations Services LLC" at bounding box center [132, 369] width 211 height 12
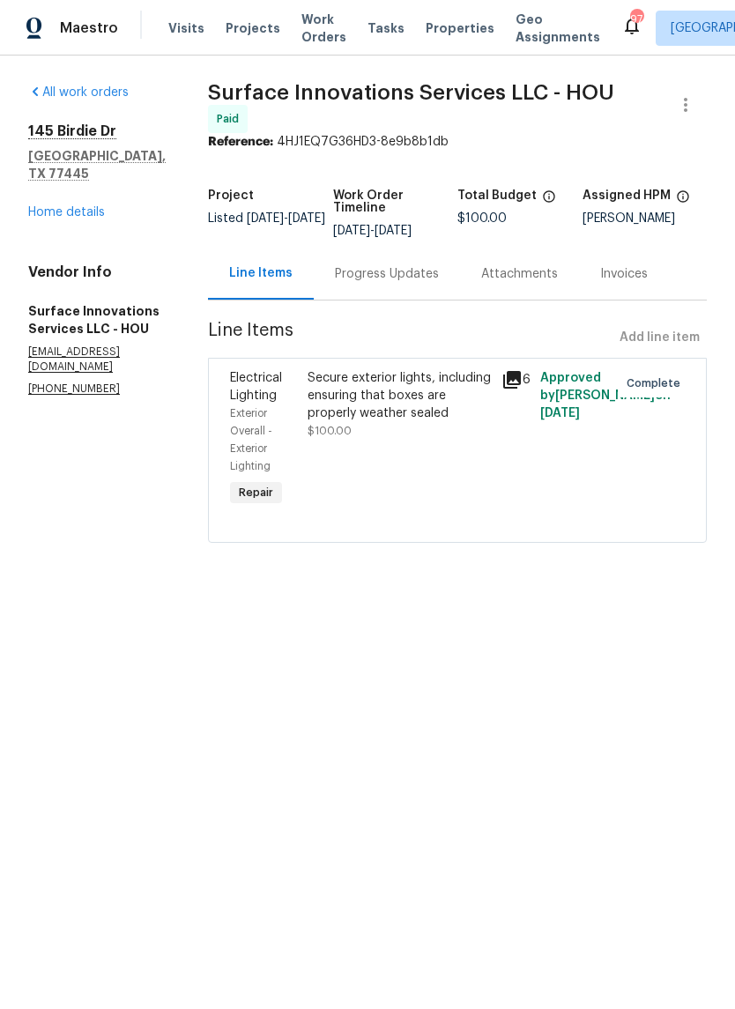
click at [59, 206] on link "Home details" at bounding box center [66, 212] width 77 height 12
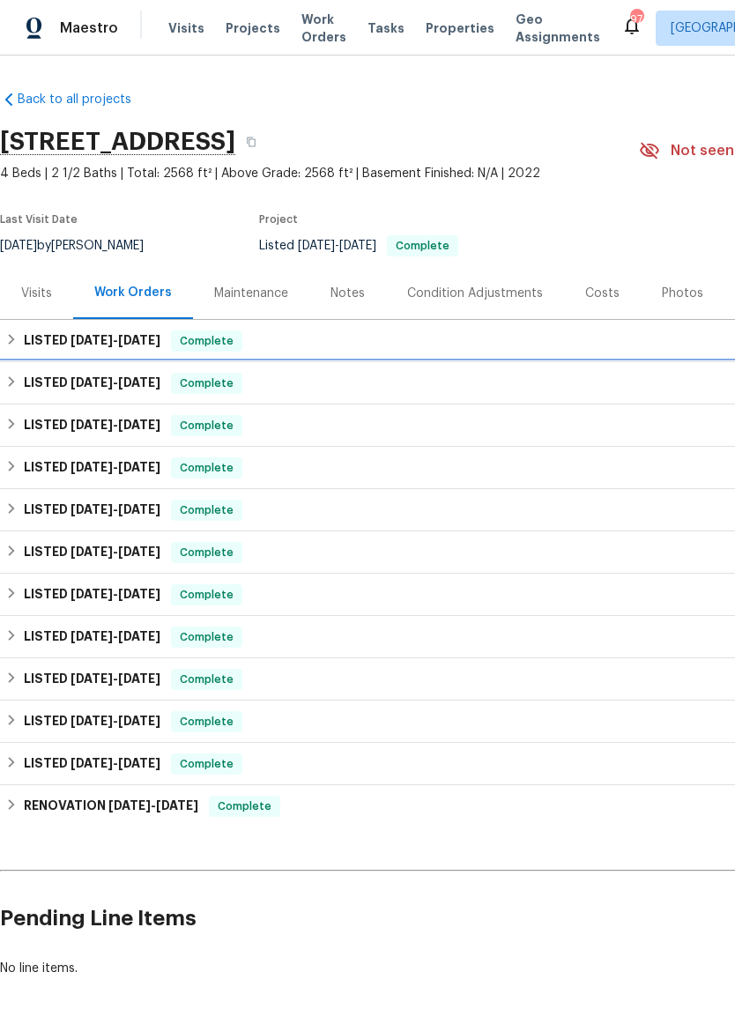
click at [19, 378] on div "LISTED [DATE] - [DATE] Complete" at bounding box center [497, 383] width 985 height 21
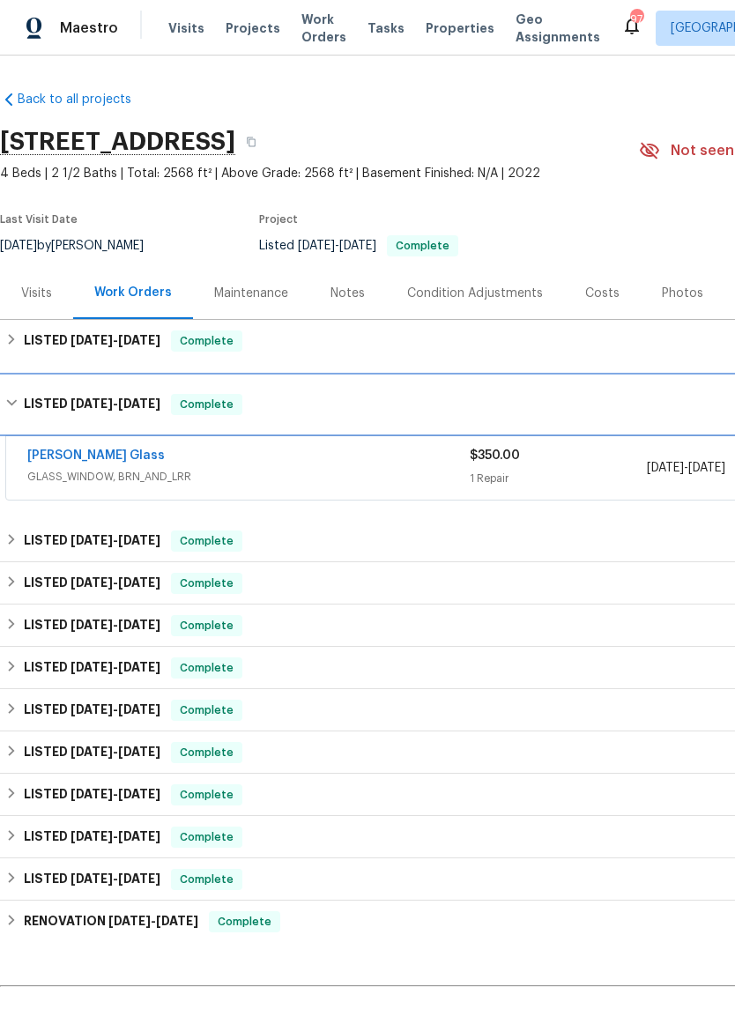
click at [19, 397] on div "LISTED [DATE] - [DATE] Complete" at bounding box center [497, 404] width 985 height 21
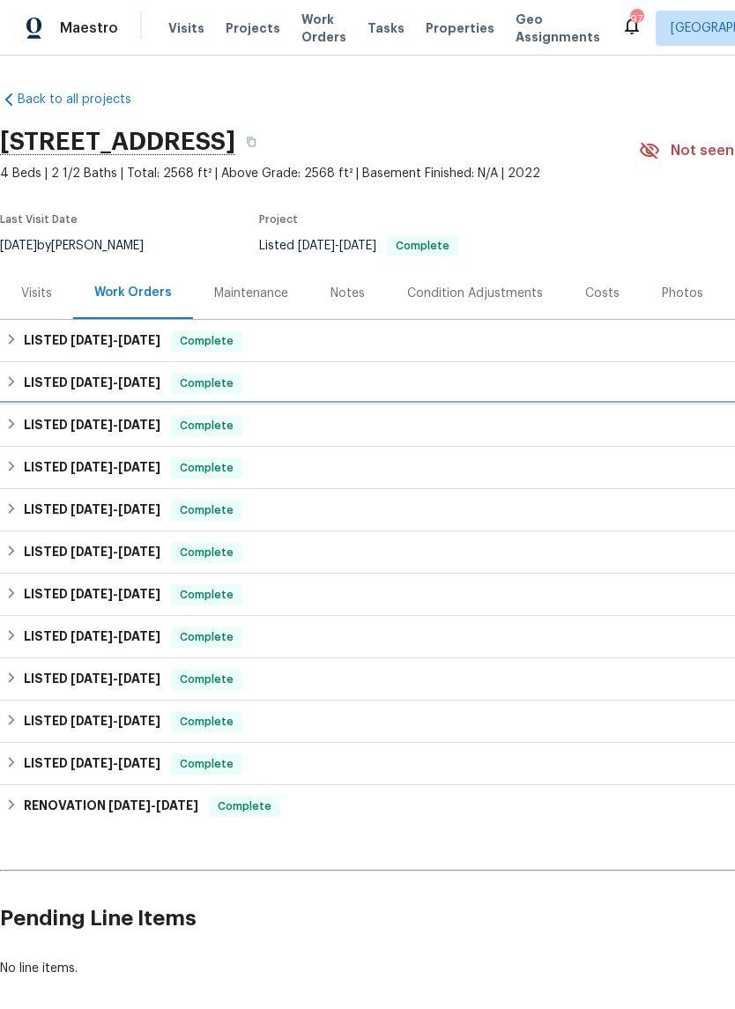
click at [19, 423] on div "LISTED [DATE] - [DATE] Complete" at bounding box center [497, 425] width 985 height 21
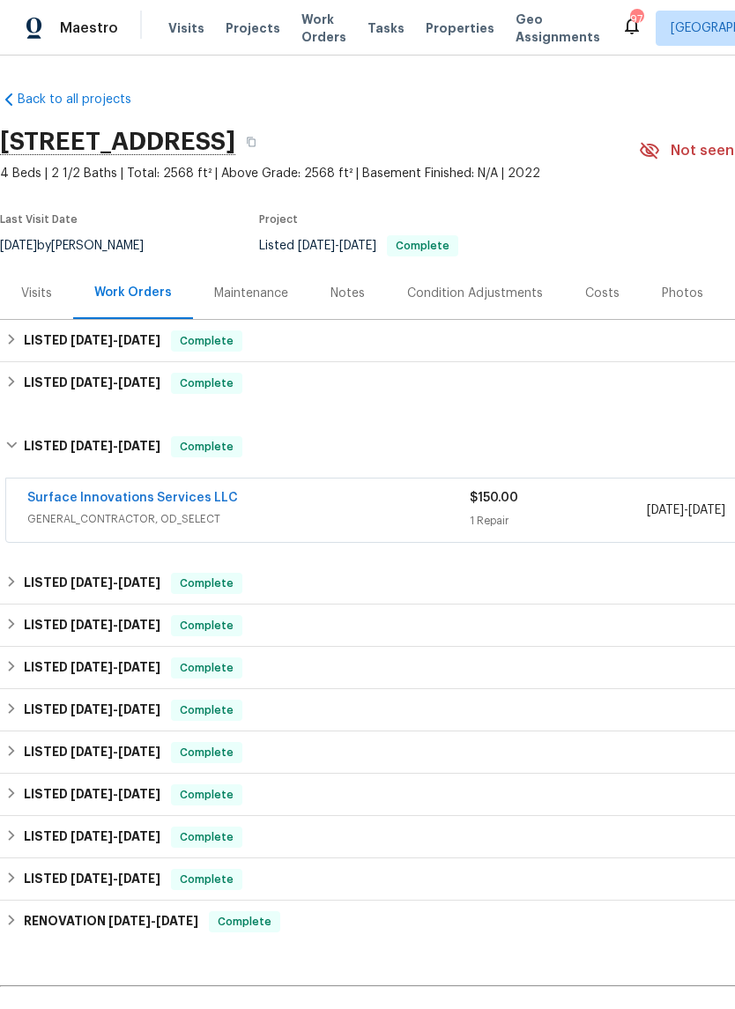
click at [57, 499] on link "Surface Innovations Services LLC" at bounding box center [132, 498] width 211 height 12
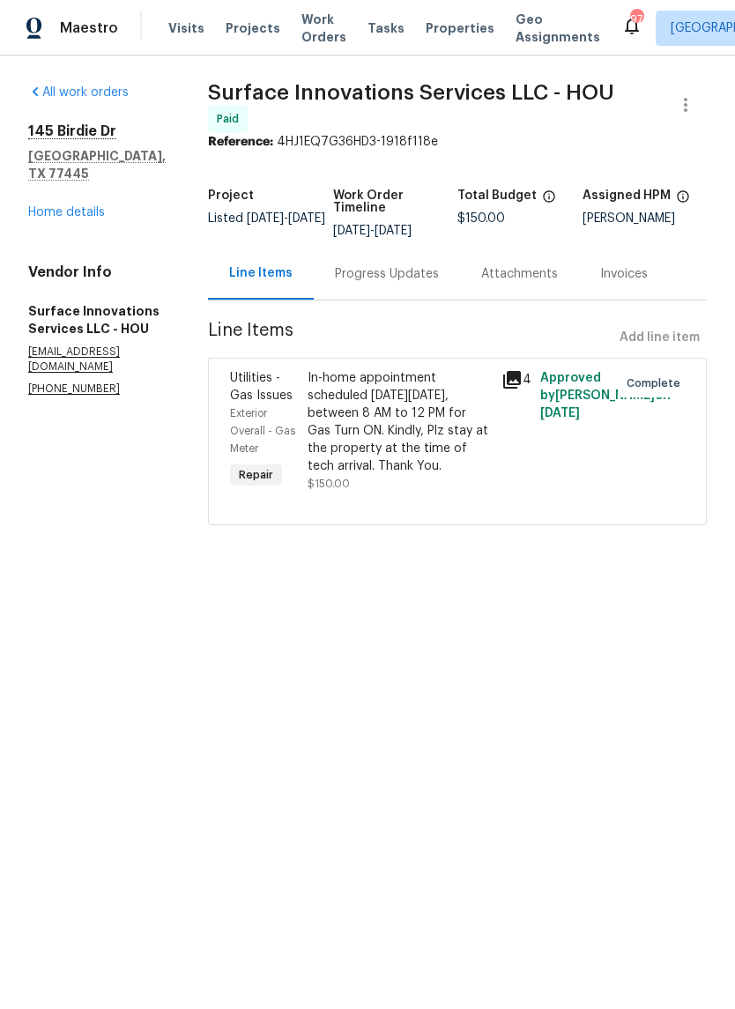
click at [39, 206] on link "Home details" at bounding box center [66, 212] width 77 height 12
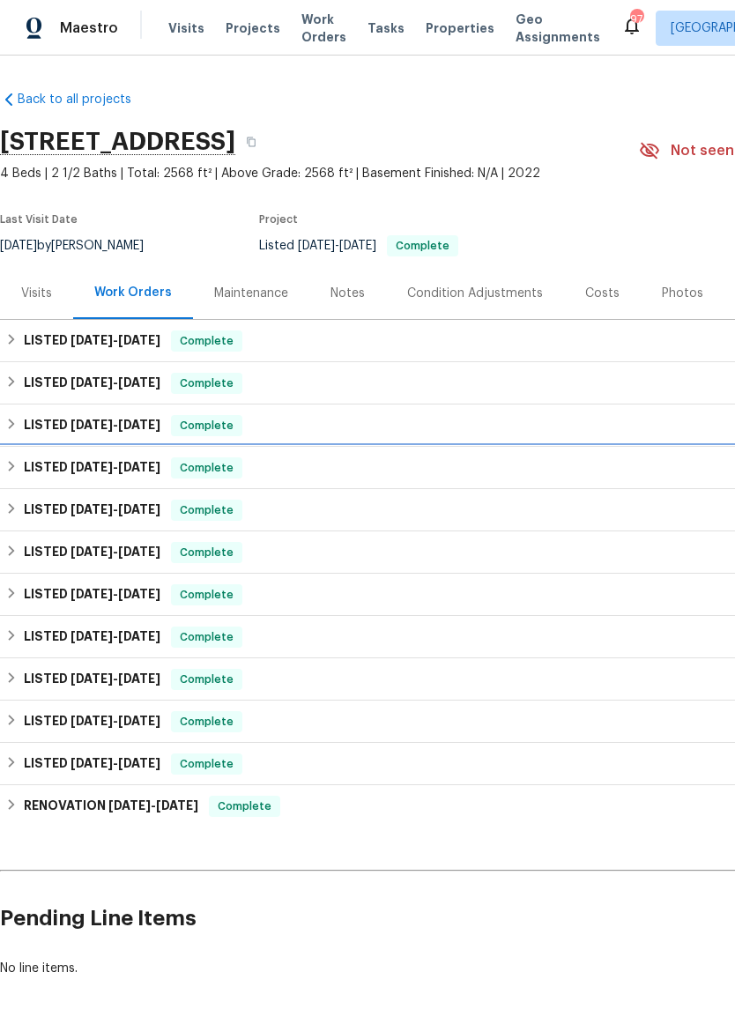
click at [19, 469] on div "LISTED [DATE] - [DATE] Complete" at bounding box center [497, 467] width 985 height 21
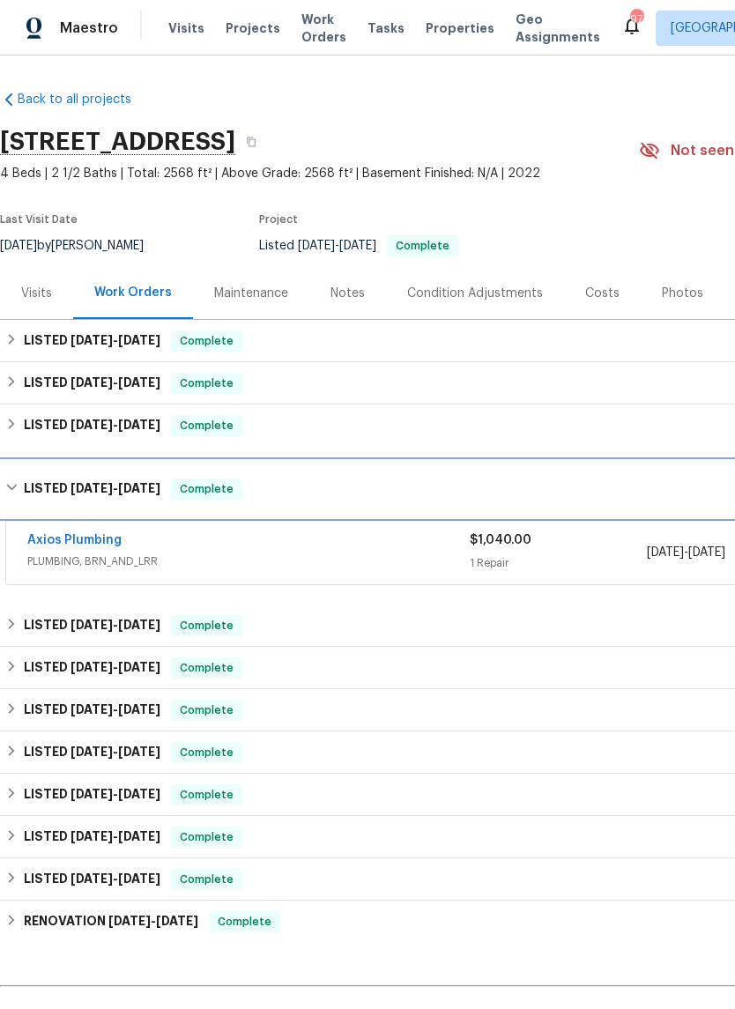
click at [20, 479] on div "LISTED [DATE] - [DATE] Complete" at bounding box center [497, 488] width 985 height 21
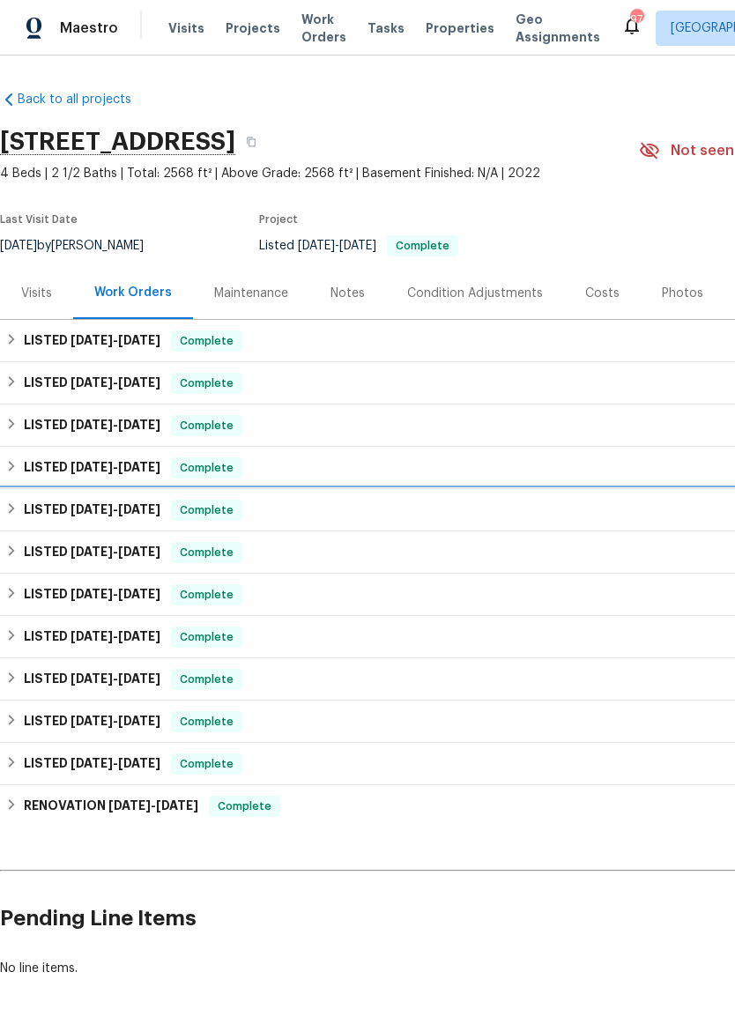
click at [20, 511] on div "LISTED [DATE] - [DATE] Complete" at bounding box center [497, 510] width 985 height 21
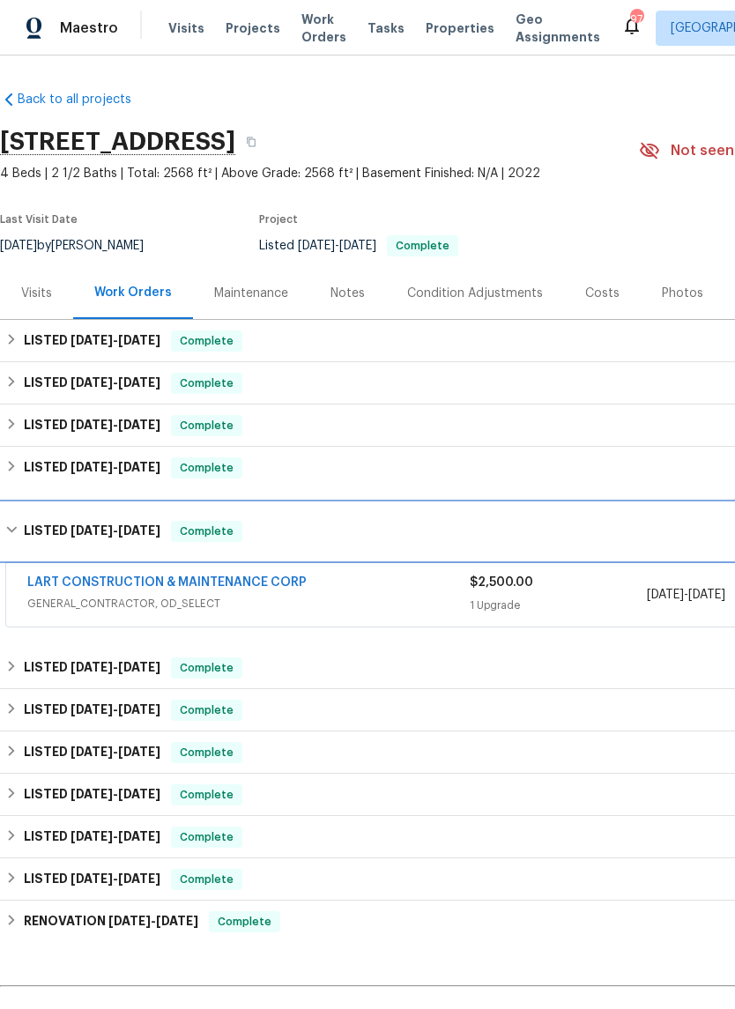
click at [20, 527] on div "LISTED [DATE] - [DATE] Complete" at bounding box center [497, 531] width 985 height 21
